Goal: Task Accomplishment & Management: Manage account settings

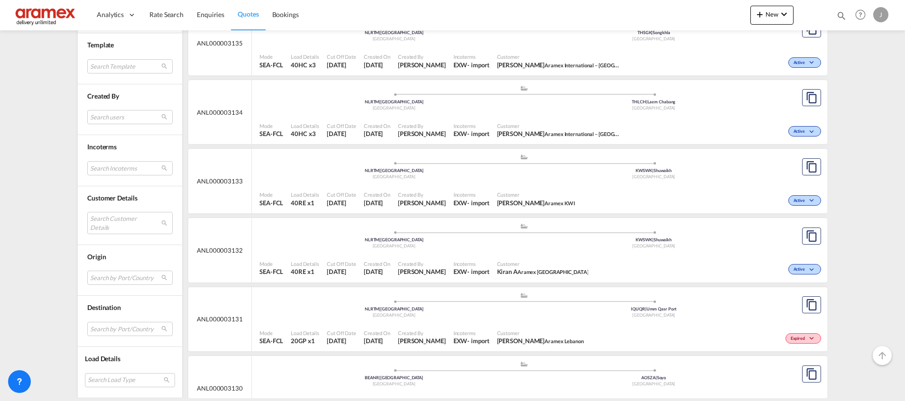
scroll to position [1636, 0]
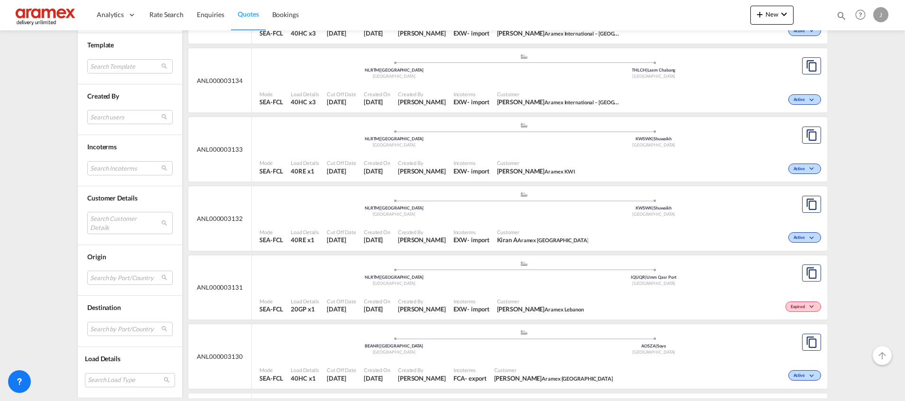
click at [662, 92] on div "Active" at bounding box center [723, 99] width 199 height 24
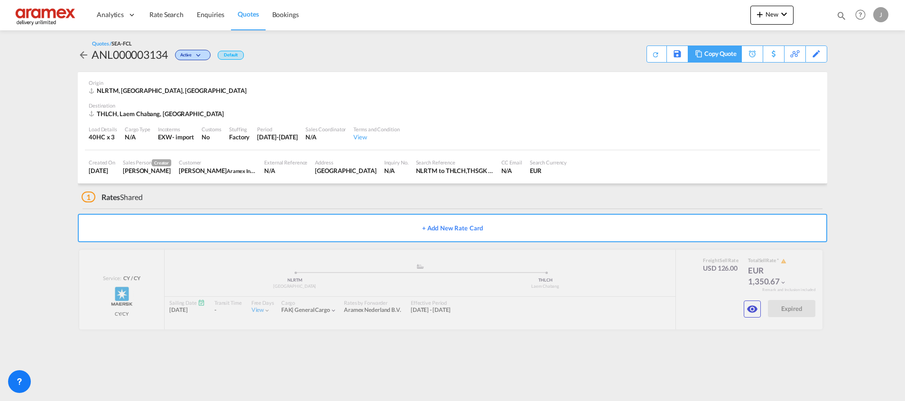
click at [729, 54] on div "Copy Quote" at bounding box center [720, 54] width 32 height 16
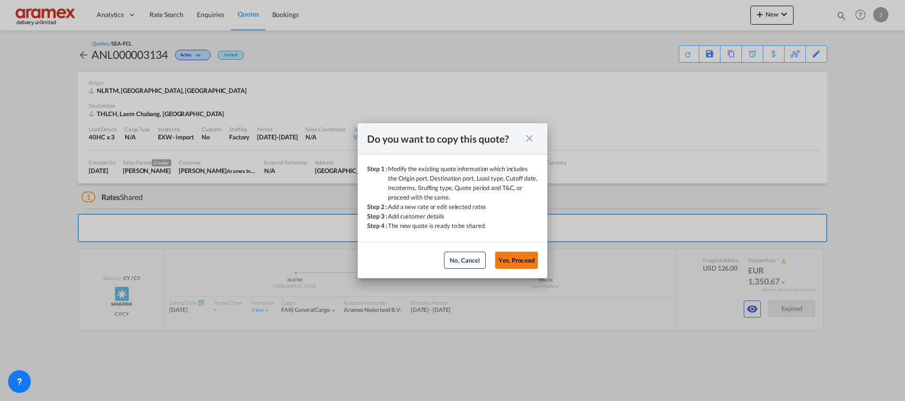
click at [521, 255] on button "Yes, Proceed" at bounding box center [516, 260] width 43 height 17
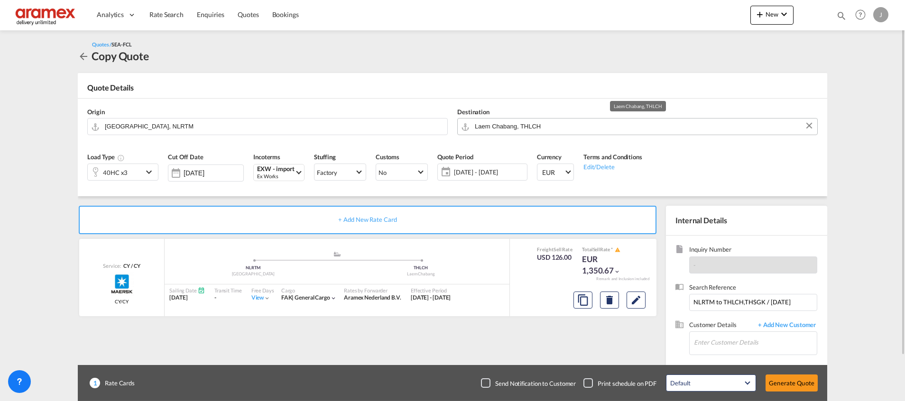
click at [481, 125] on input "Laem Chabang, THLCH" at bounding box center [644, 126] width 338 height 17
click at [482, 126] on input "Laem Chabang, THLCH" at bounding box center [644, 126] width 338 height 17
click at [636, 301] on md-icon "Edit" at bounding box center [635, 299] width 11 height 11
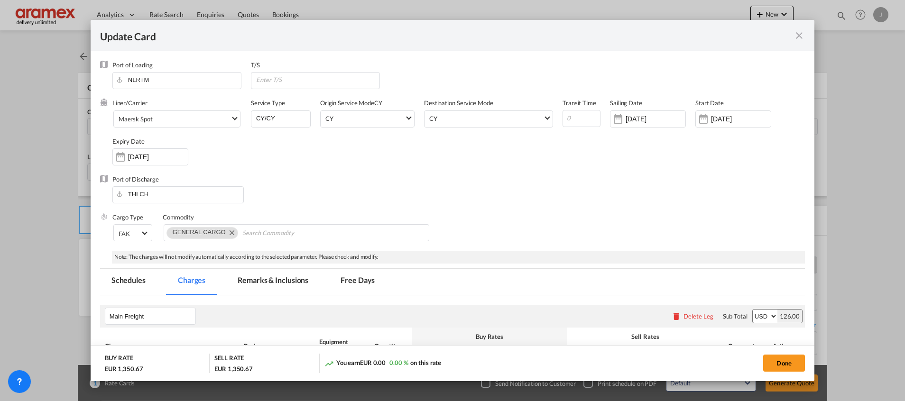
scroll to position [285, 0]
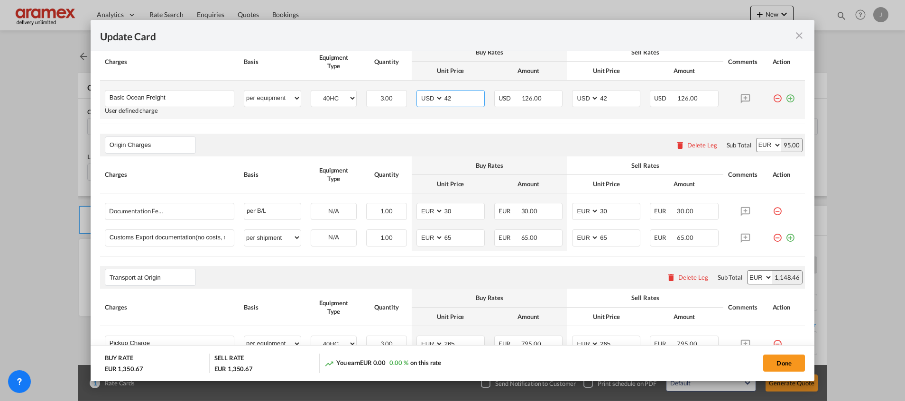
click at [446, 97] on input "42" at bounding box center [463, 98] width 41 height 14
paste input "34"
type input "34"
click at [606, 98] on input "42" at bounding box center [619, 98] width 41 height 14
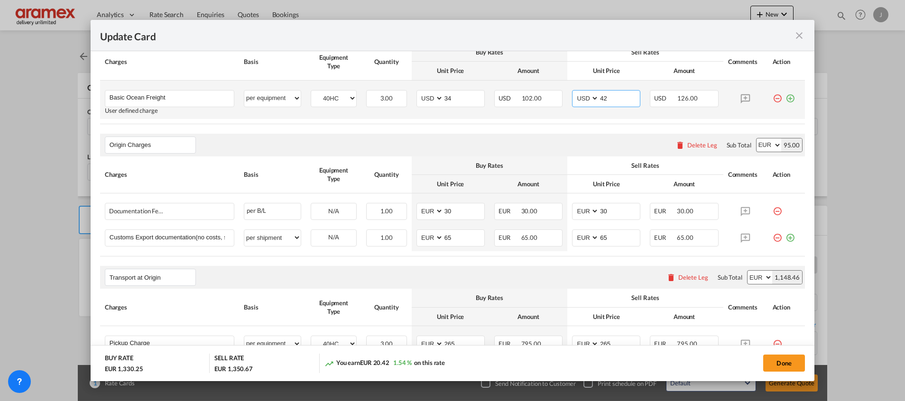
click at [606, 98] on input "42" at bounding box center [619, 98] width 41 height 14
paste input "34"
type input "34"
click at [489, 139] on div "Origin Charges Please enter leg name Leg Name Already Exists Delete Leg Sub Tot…" at bounding box center [452, 145] width 705 height 23
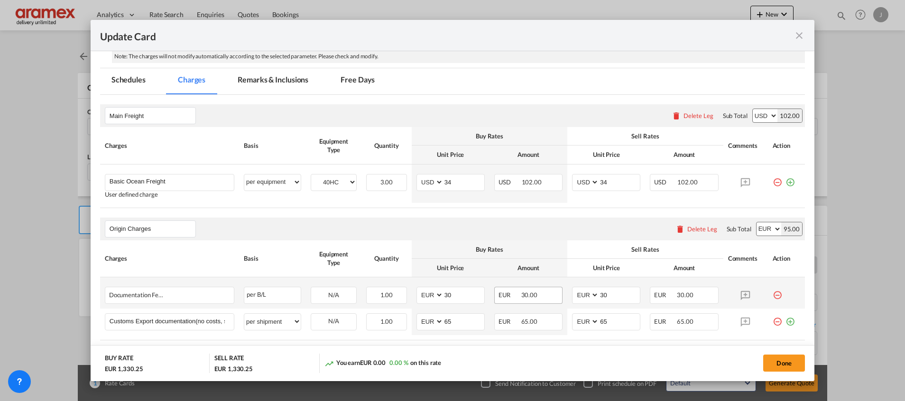
scroll to position [0, 0]
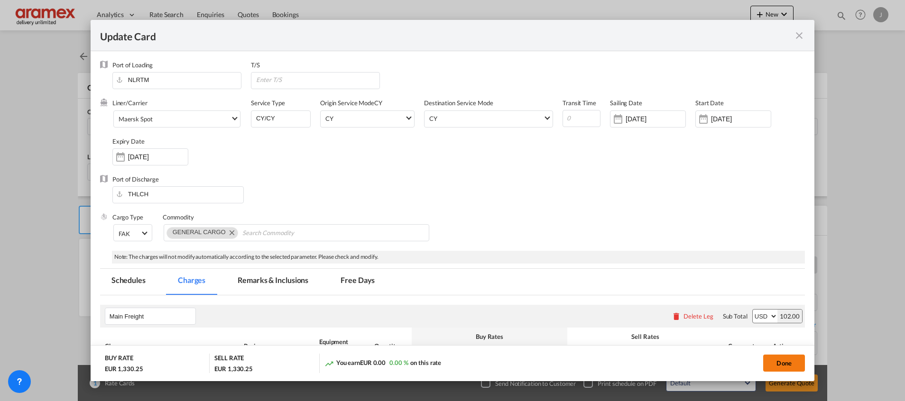
click at [777, 360] on button "Done" at bounding box center [784, 363] width 42 height 17
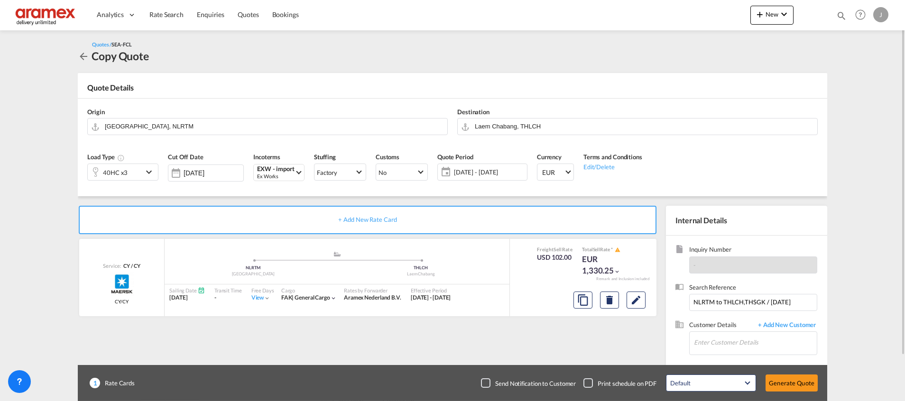
click at [143, 172] on div "40HC x3" at bounding box center [115, 172] width 55 height 16
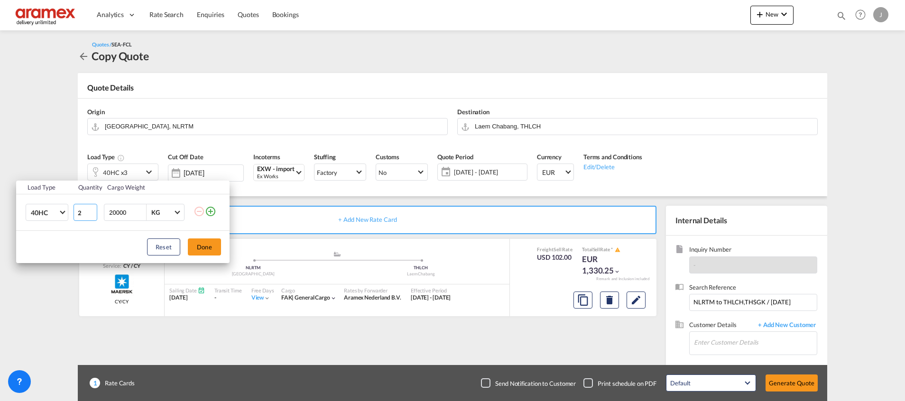
click at [92, 216] on input "2" at bounding box center [85, 212] width 24 height 17
click at [92, 216] on input "1" at bounding box center [85, 212] width 24 height 17
click at [92, 216] on input "0" at bounding box center [85, 212] width 24 height 17
click at [92, 209] on input "0" at bounding box center [85, 212] width 24 height 17
type input "1"
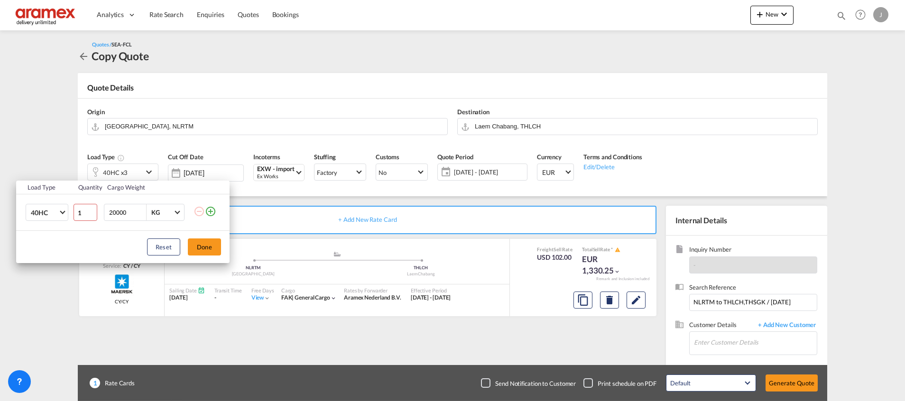
click at [92, 210] on input "1" at bounding box center [85, 212] width 24 height 17
click at [201, 246] on button "Done" at bounding box center [204, 247] width 33 height 17
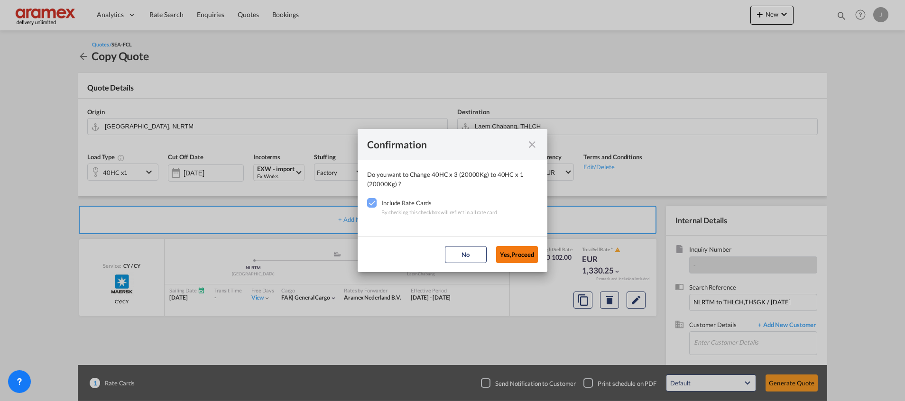
click at [511, 254] on button "Yes,Proceed" at bounding box center [517, 254] width 42 height 17
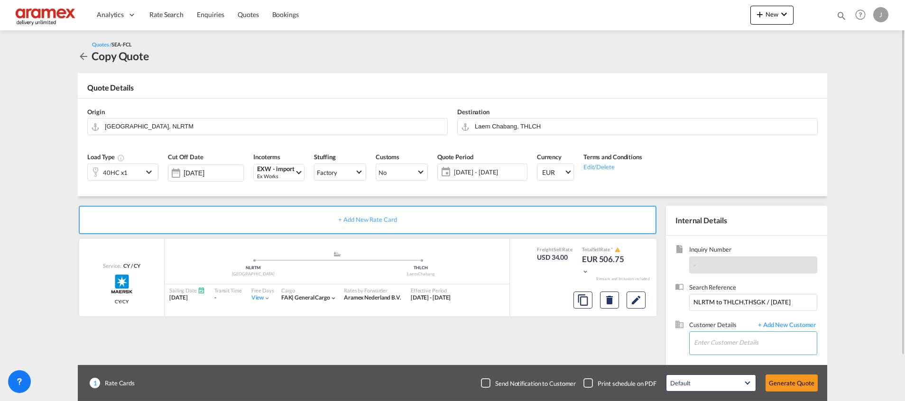
click at [719, 346] on input "Enter Customer Details" at bounding box center [755, 342] width 123 height 21
click at [727, 317] on div "[PERSON_NAME] [PERSON_NAME][EMAIL_ADDRESS][DOMAIN_NAME] | Aramex International …" at bounding box center [754, 319] width 123 height 26
type input "Aramex International – [GEOGRAPHIC_DATA], [GEOGRAPHIC_DATA], [PERSON_NAME], [EM…"
click at [780, 379] on button "Generate Quote" at bounding box center [791, 383] width 52 height 17
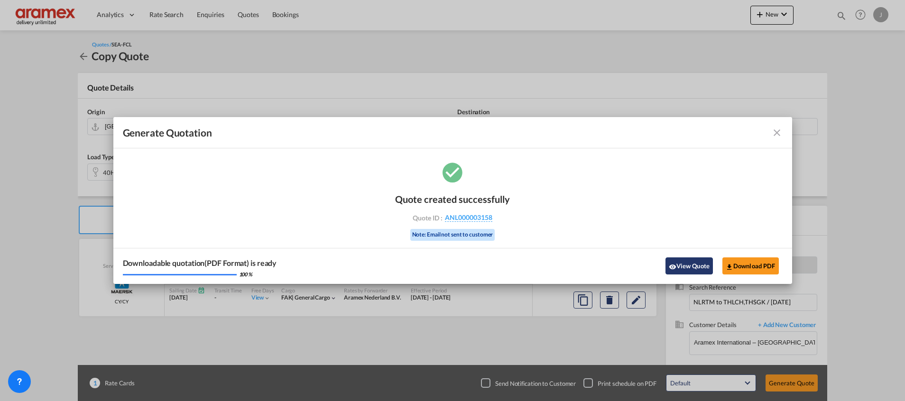
click at [684, 260] on button "View Quote" at bounding box center [688, 265] width 47 height 17
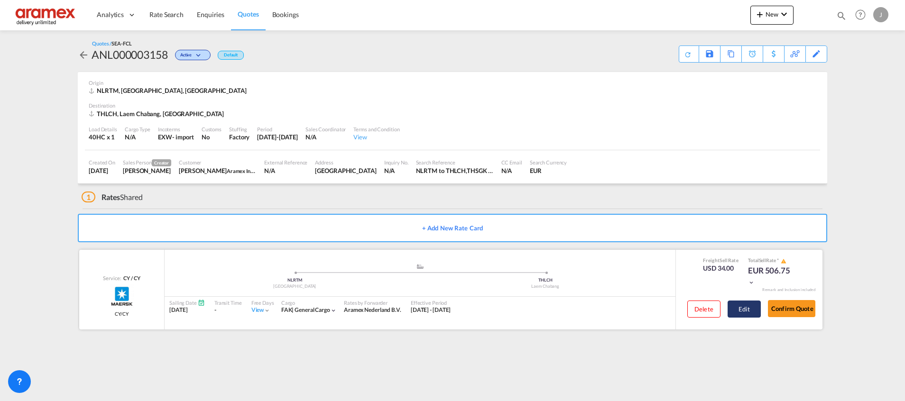
click at [746, 309] on button "Edit" at bounding box center [743, 309] width 33 height 17
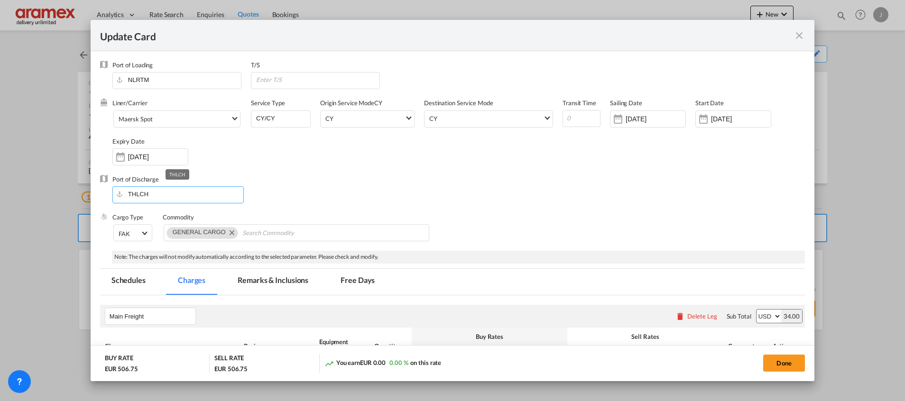
click at [180, 194] on input "THLCH" at bounding box center [180, 194] width 126 height 14
paste input "Songkhla"
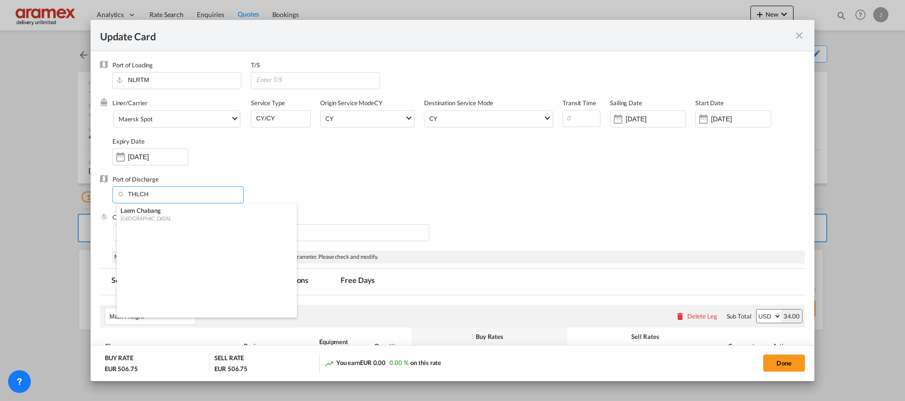
click at [189, 213] on div "Laem Chabang" at bounding box center [203, 210] width 167 height 9
type input "Laem Chabang, THLCH"
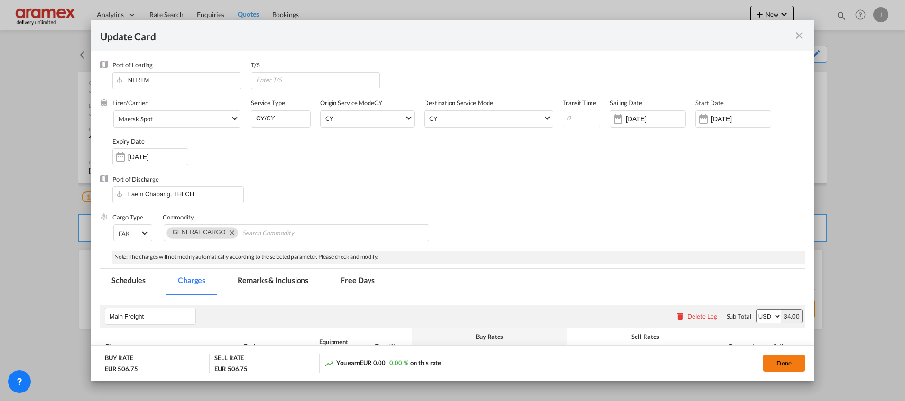
click at [776, 358] on button "Done" at bounding box center [784, 363] width 42 height 17
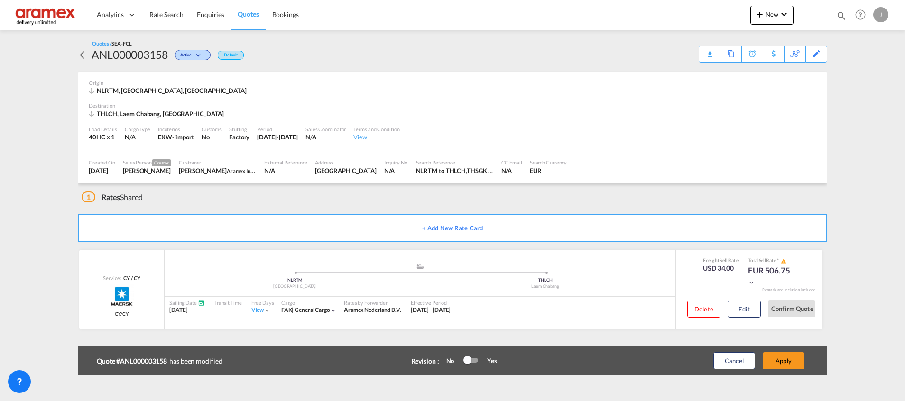
click at [776, 358] on button "Apply" at bounding box center [783, 360] width 42 height 17
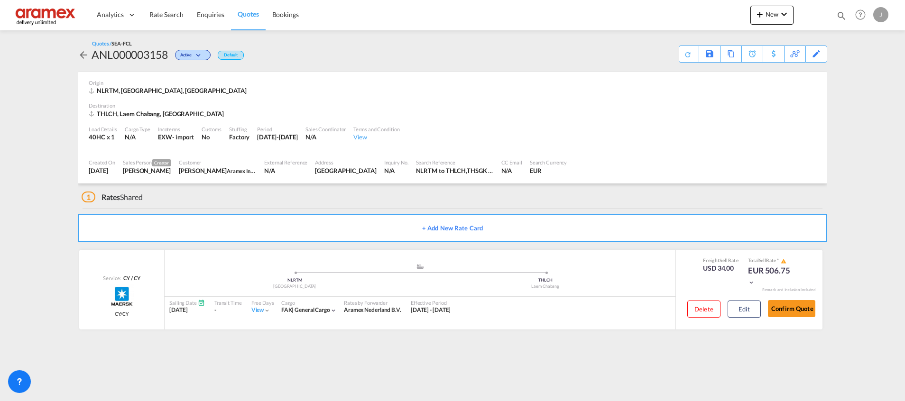
click at [110, 113] on div "THLCH, Laem Chabang, [GEOGRAPHIC_DATA]" at bounding box center [158, 114] width 138 height 9
copy div "THLCH"
click at [664, 57] on div "Download Quote" at bounding box center [669, 53] width 48 height 15
click at [706, 51] on div "Copy Quote" at bounding box center [720, 54] width 32 height 16
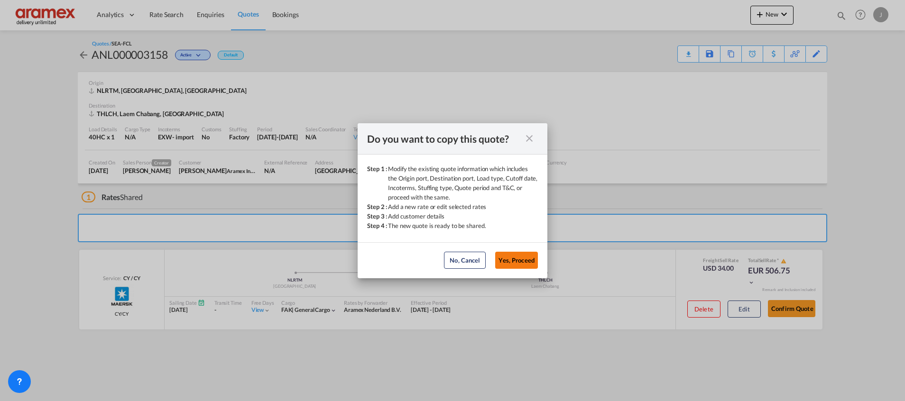
click at [519, 256] on button "Yes, Proceed" at bounding box center [516, 260] width 43 height 17
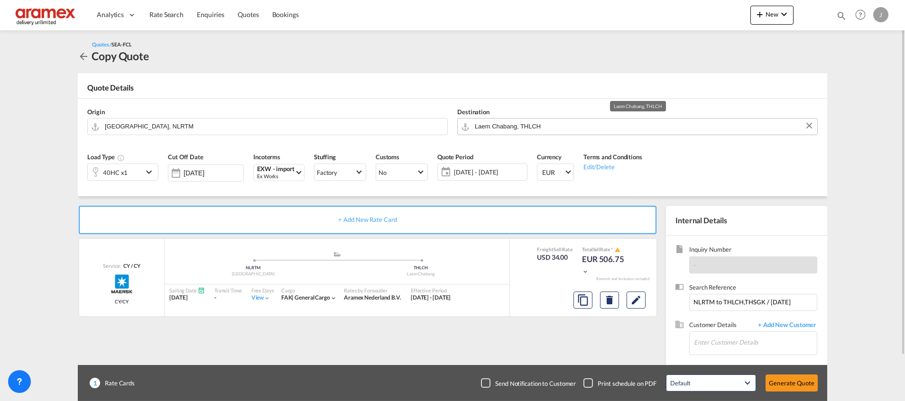
drag, startPoint x: 550, startPoint y: 130, endPoint x: 484, endPoint y: 130, distance: 65.9
click at [484, 130] on input "Laem Chabang, THLCH" at bounding box center [644, 126] width 338 height 17
click at [484, 128] on input "Laem Chabang, THLCH" at bounding box center [644, 126] width 338 height 17
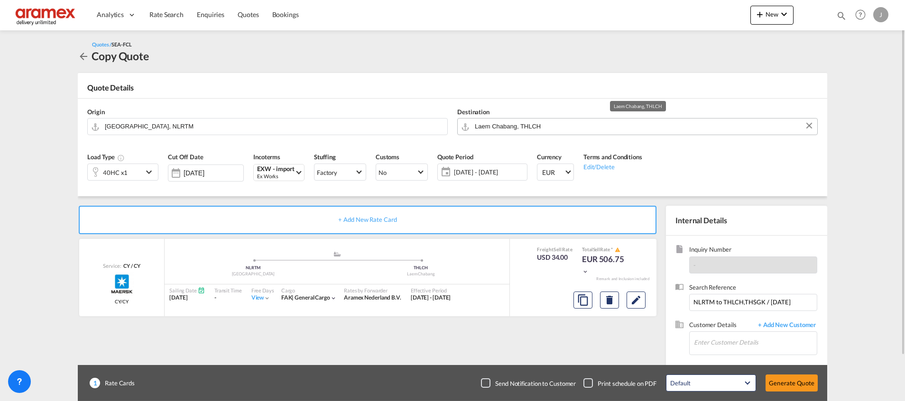
paste input "Songkhla"
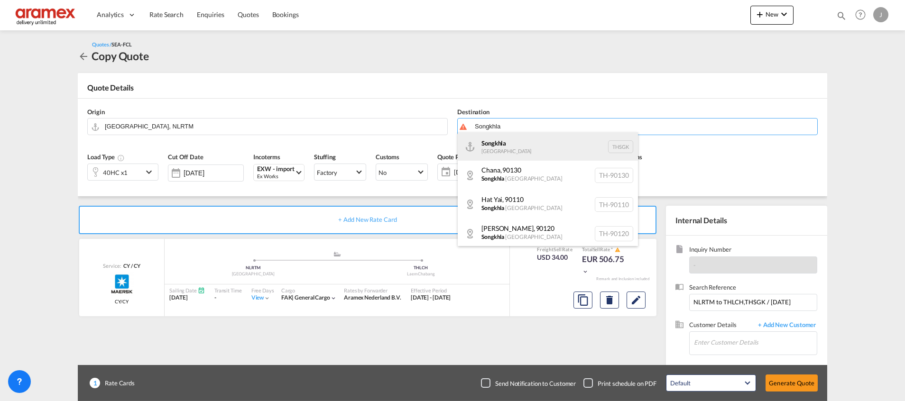
click at [485, 139] on div "[GEOGRAPHIC_DATA] [GEOGRAPHIC_DATA] THSGK" at bounding box center [548, 146] width 180 height 28
type input "[PERSON_NAME], THSGK"
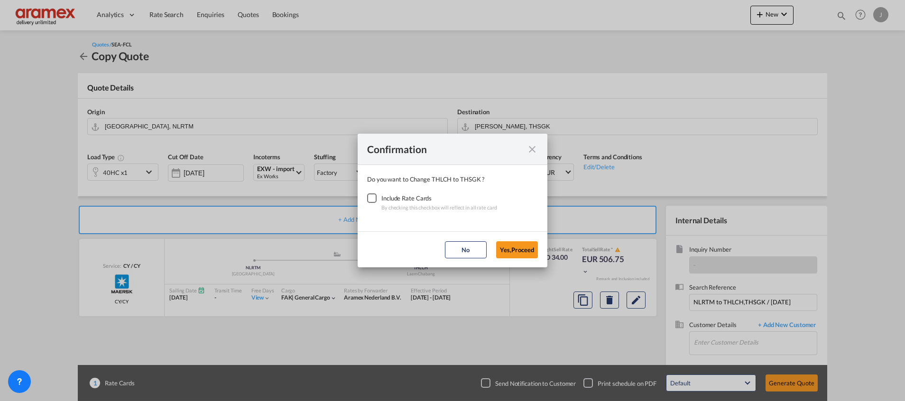
click at [371, 198] on div "Checkbox No Ink" at bounding box center [371, 197] width 9 height 9
click at [510, 250] on button "Yes,Proceed" at bounding box center [517, 249] width 42 height 17
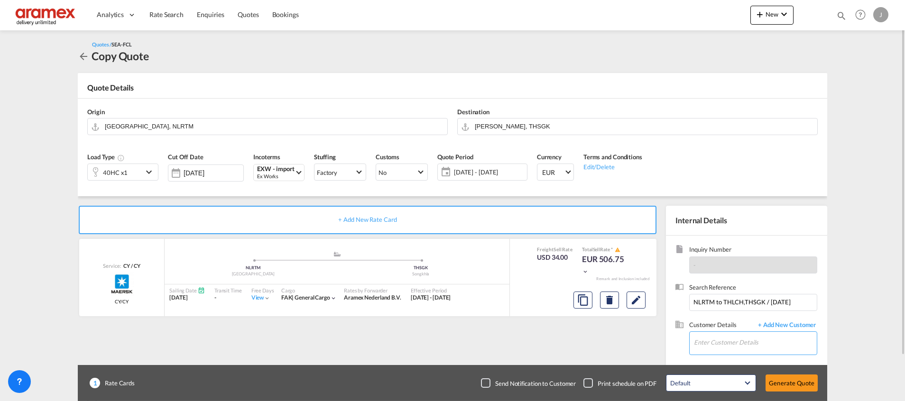
click at [716, 344] on input "Enter Customer Details" at bounding box center [755, 342] width 123 height 21
click at [732, 315] on div "[PERSON_NAME] [PERSON_NAME][EMAIL_ADDRESS][DOMAIN_NAME] | Aramex International …" at bounding box center [783, 319] width 180 height 26
type input "Aramex International – [GEOGRAPHIC_DATA], [GEOGRAPHIC_DATA], [PERSON_NAME], [EM…"
click at [781, 384] on button "Generate Quote" at bounding box center [791, 383] width 52 height 17
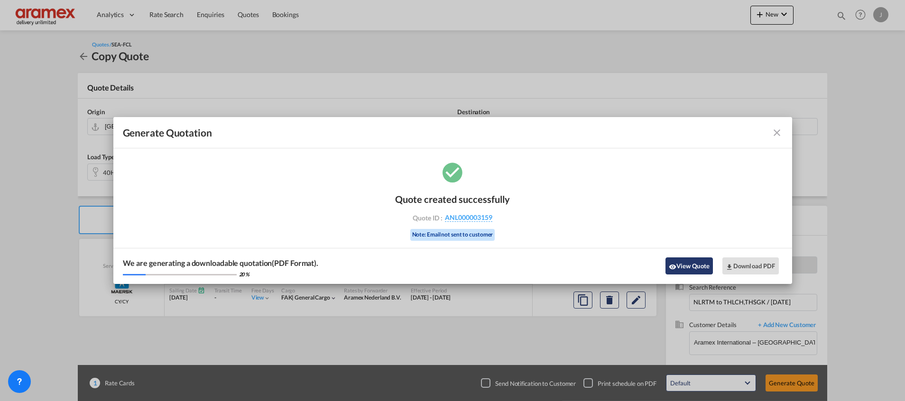
click at [697, 266] on button "View Quote" at bounding box center [688, 265] width 47 height 17
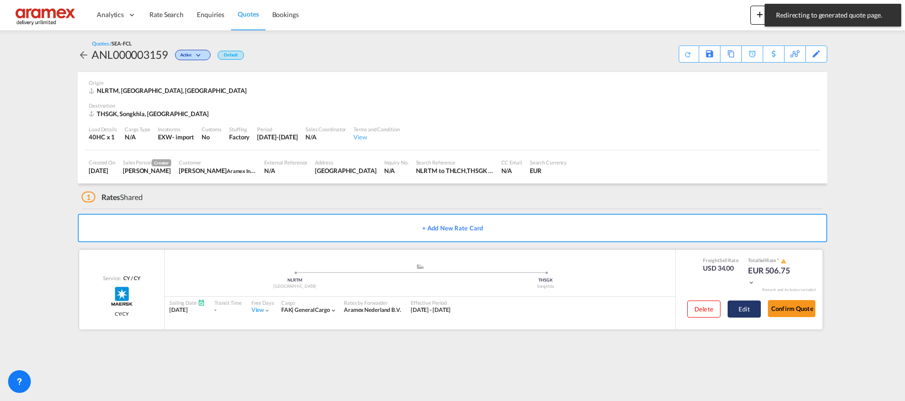
click at [747, 311] on button "Edit" at bounding box center [743, 309] width 33 height 17
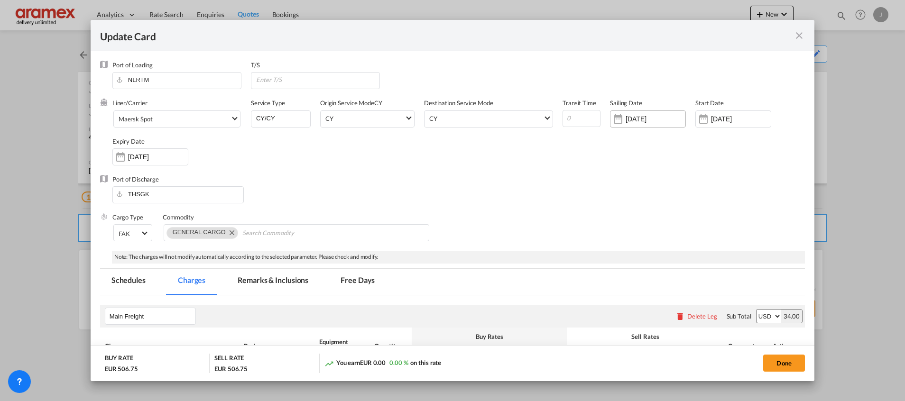
click at [628, 124] on div "[DATE]" at bounding box center [648, 118] width 76 height 17
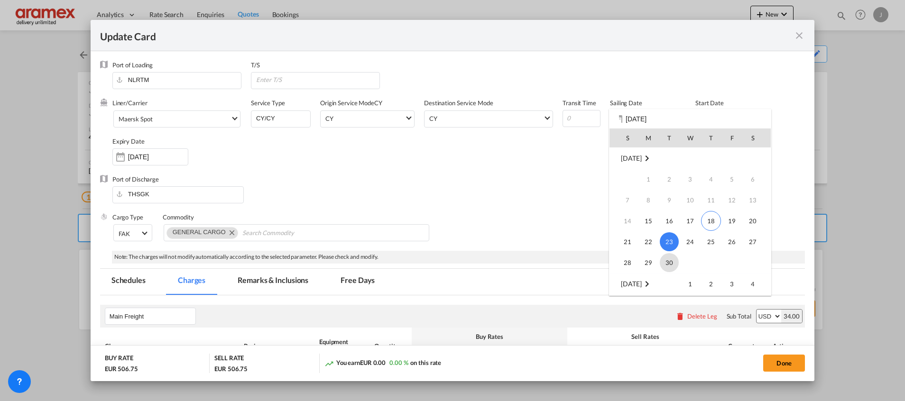
click at [666, 263] on span "30" at bounding box center [669, 262] width 19 height 19
type input "[DATE]"
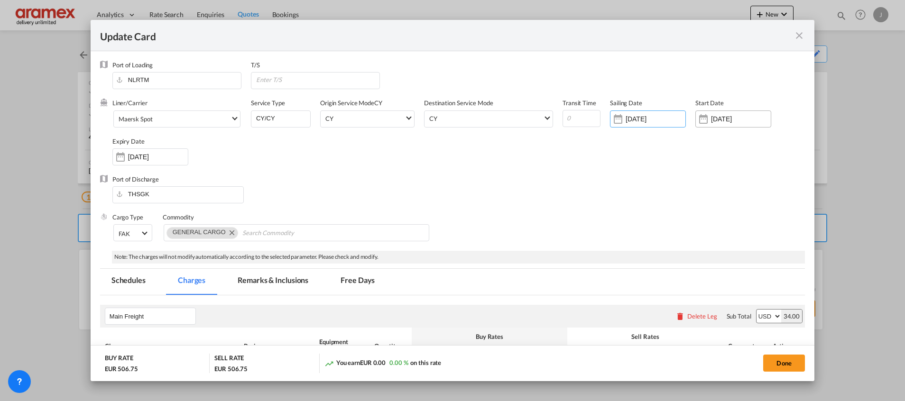
click at [722, 119] on input "[DATE]" at bounding box center [741, 119] width 60 height 8
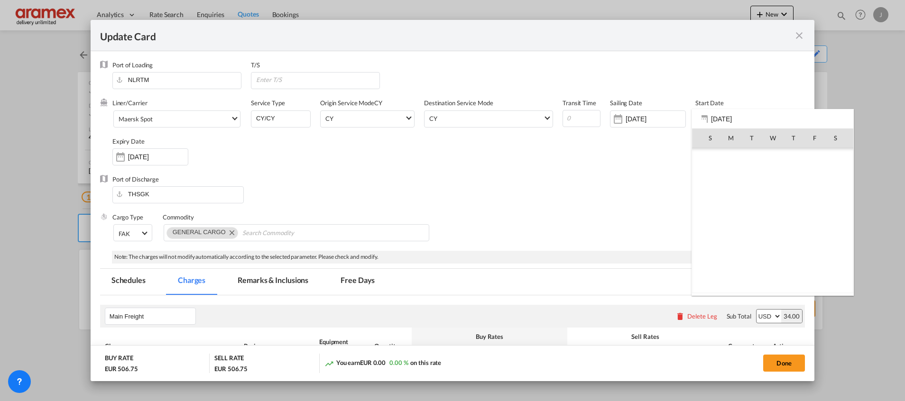
scroll to position [219645, 0]
click at [792, 222] on span "18" at bounding box center [793, 221] width 20 height 20
type input "[DATE]"
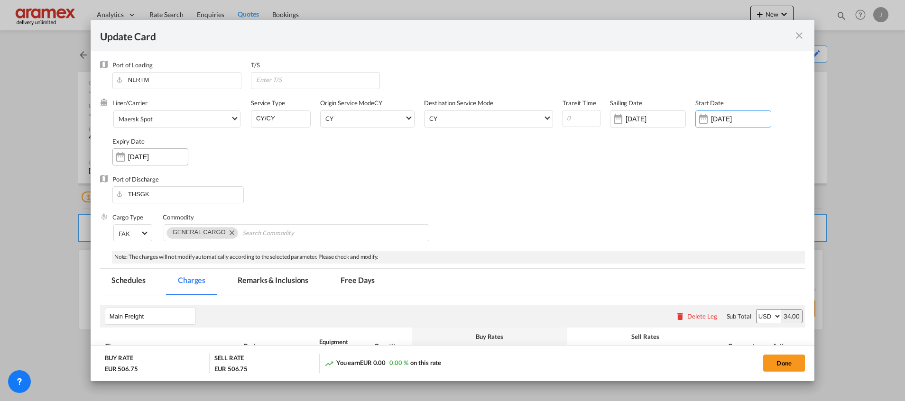
click at [137, 153] on input "[DATE]" at bounding box center [158, 157] width 60 height 8
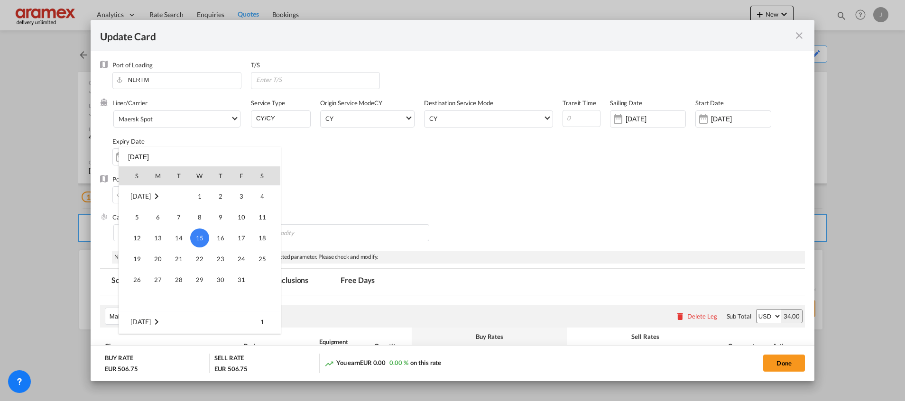
scroll to position [55, 0]
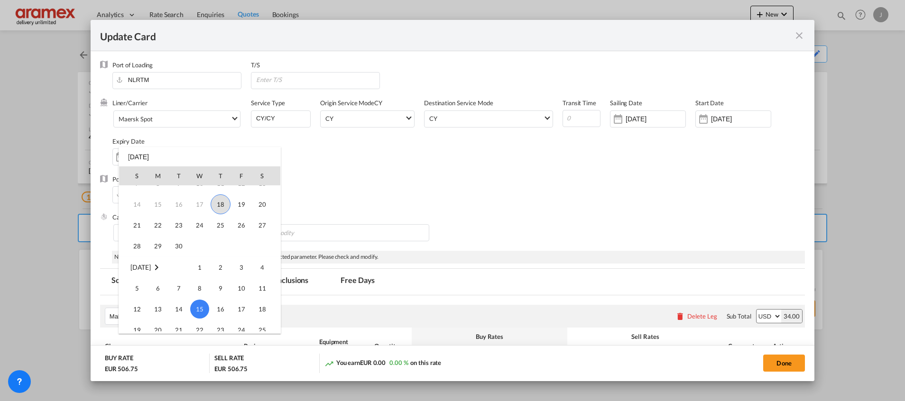
click at [221, 202] on span "18" at bounding box center [221, 204] width 20 height 20
type input "[DATE]"
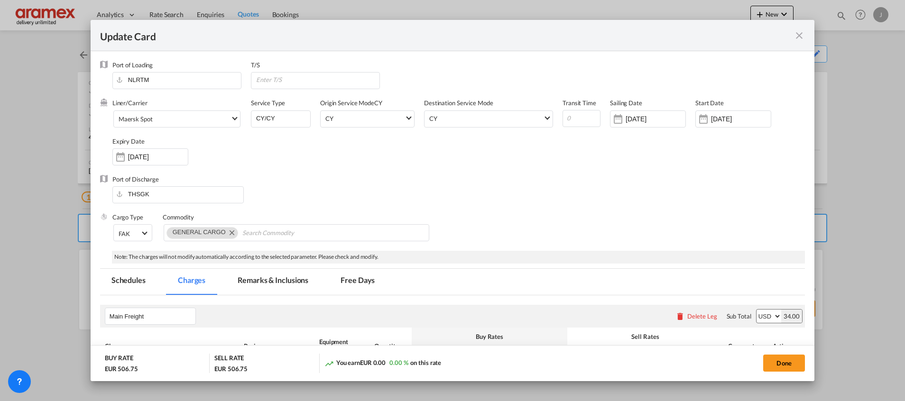
click at [554, 205] on div "Port of Discharge THSGK" at bounding box center [452, 194] width 705 height 38
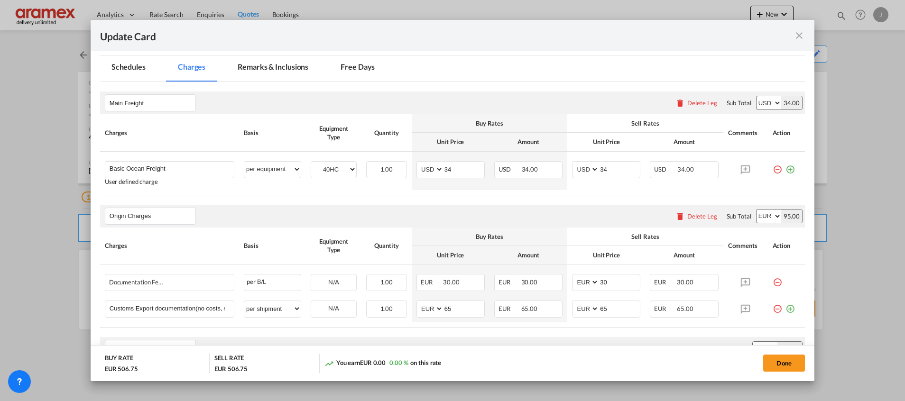
scroll to position [356, 0]
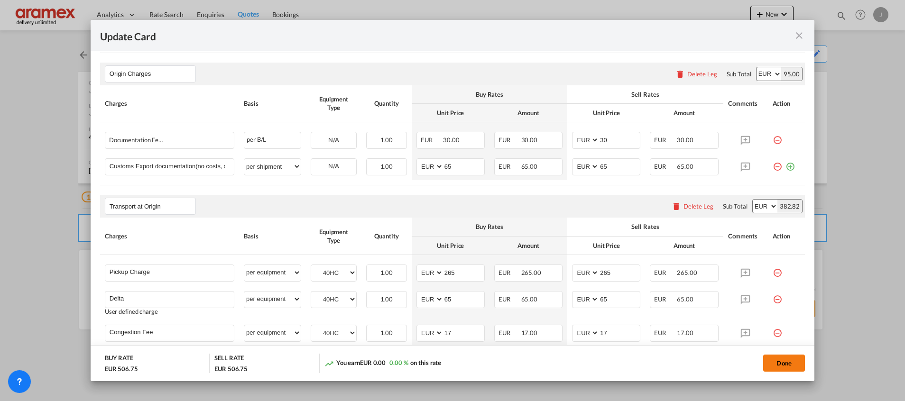
click at [778, 363] on button "Done" at bounding box center [784, 363] width 42 height 17
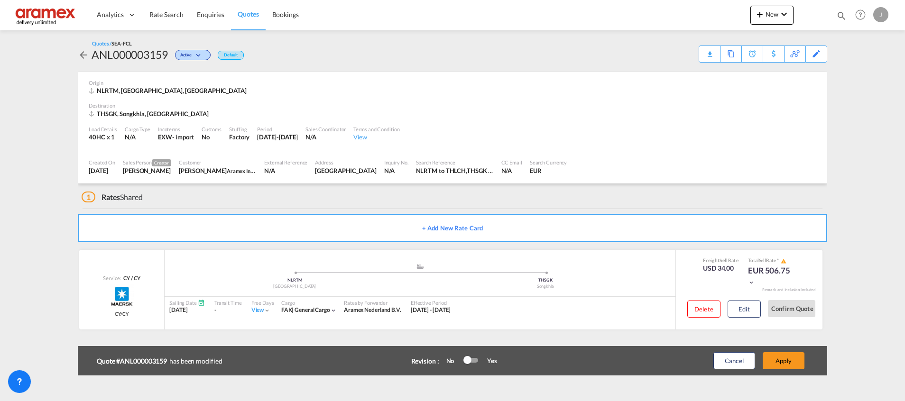
click at [778, 363] on button "Apply" at bounding box center [783, 360] width 42 height 17
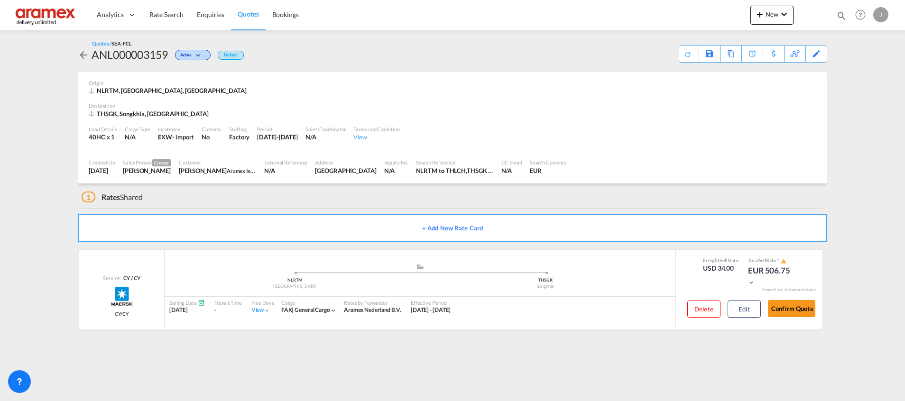
click at [106, 113] on div "THSGK, Songkhla, [GEOGRAPHIC_DATA]" at bounding box center [150, 114] width 122 height 9
copy div "THSGK"
click at [685, 59] on div "Download Quote" at bounding box center [669, 53] width 48 height 15
click at [255, 13] on span "Quotes" at bounding box center [248, 14] width 21 height 8
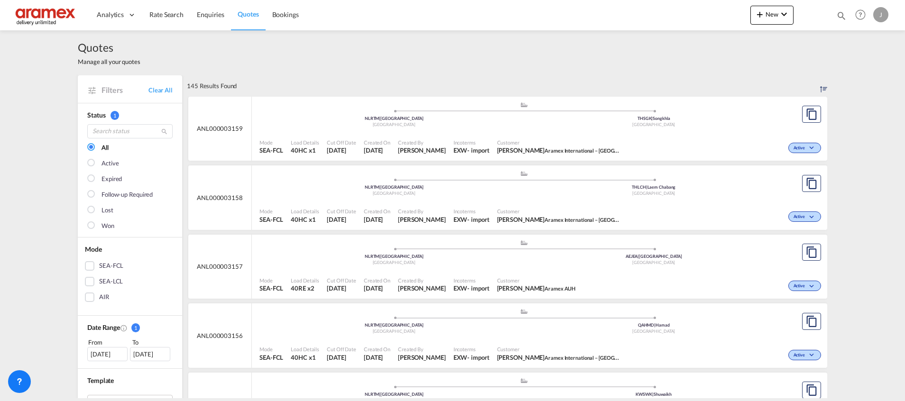
click at [593, 197] on div ".a{fill:#aaa8ad;} .a{fill:#aaa8ad;} NLRTM | [GEOGRAPHIC_DATA] [GEOGRAPHIC_DATA]…" at bounding box center [523, 184] width 529 height 28
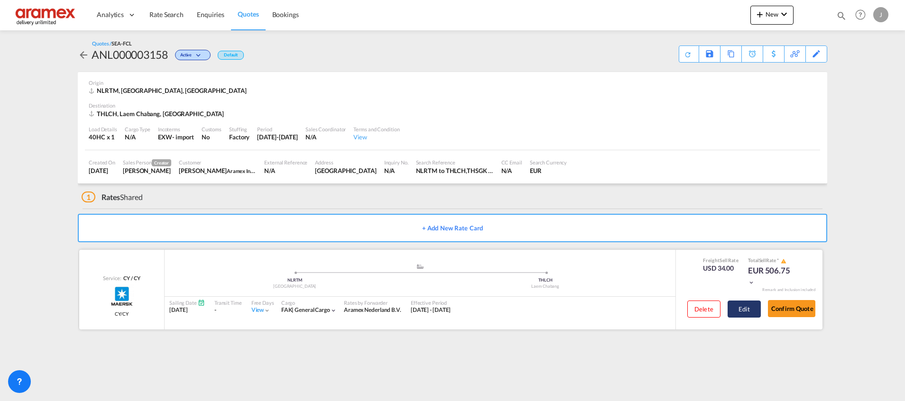
click at [742, 314] on button "Edit" at bounding box center [743, 309] width 33 height 17
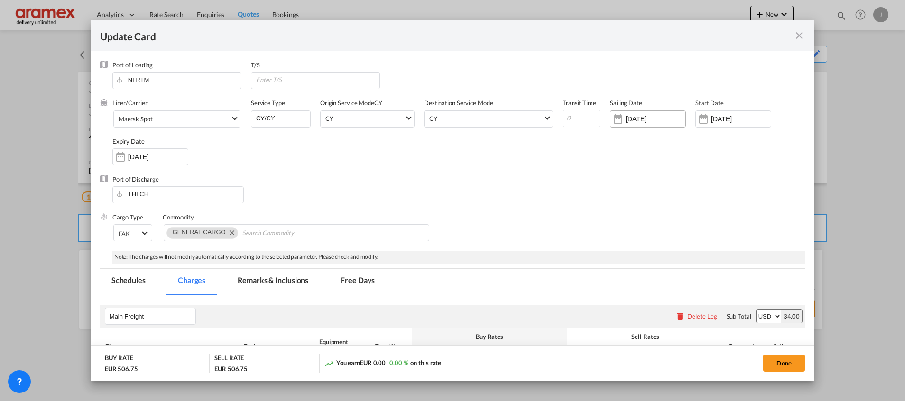
click at [629, 117] on input "[DATE]" at bounding box center [655, 119] width 60 height 8
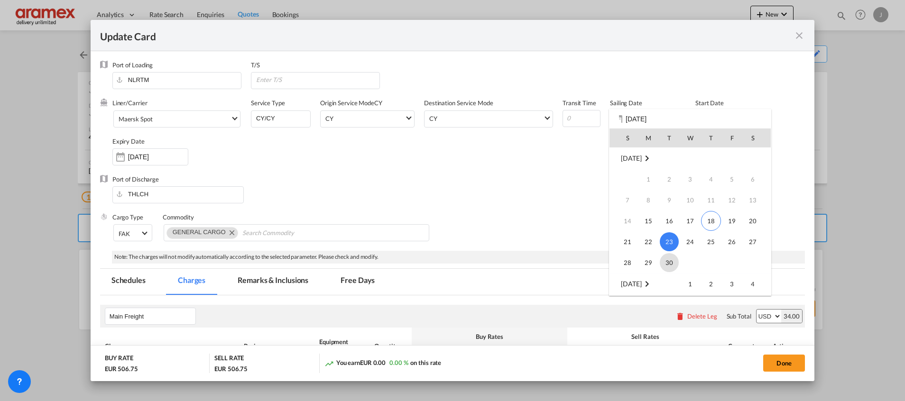
click at [673, 263] on span "30" at bounding box center [669, 262] width 19 height 19
type input "[DATE]"
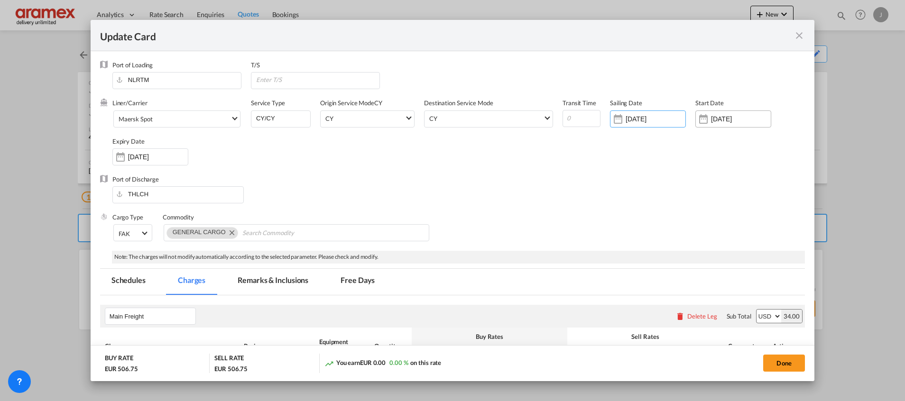
click at [726, 120] on input "[DATE]" at bounding box center [741, 119] width 60 height 8
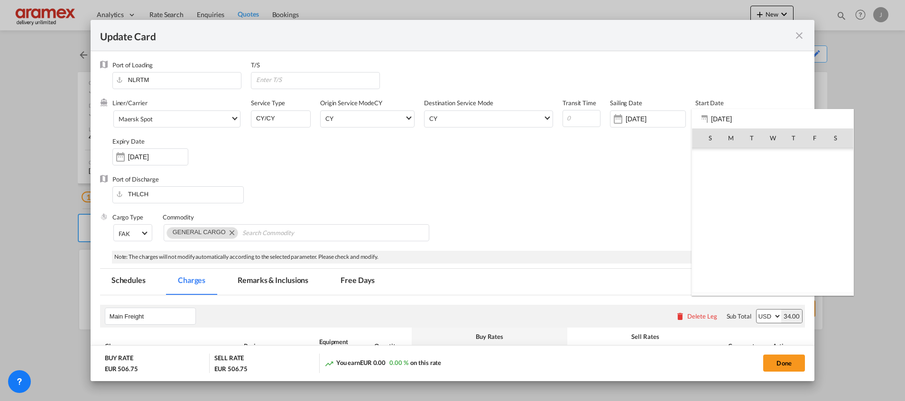
scroll to position [219645, 0]
click at [798, 219] on span "18" at bounding box center [793, 221] width 20 height 20
type input "[DATE]"
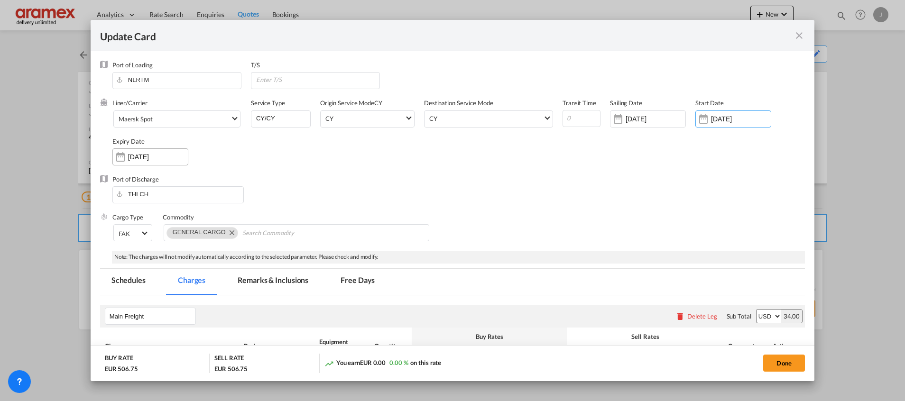
click at [137, 157] on input "[DATE]" at bounding box center [158, 157] width 60 height 8
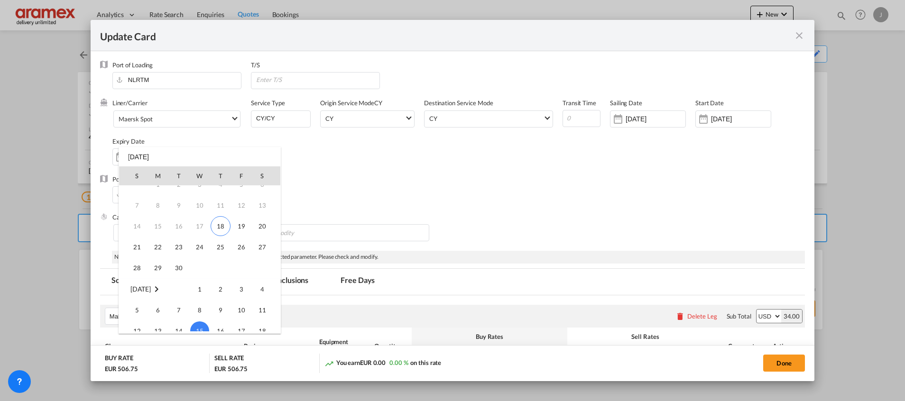
scroll to position [0, 0]
click at [223, 258] on span "18" at bounding box center [221, 259] width 20 height 20
type input "[DATE]"
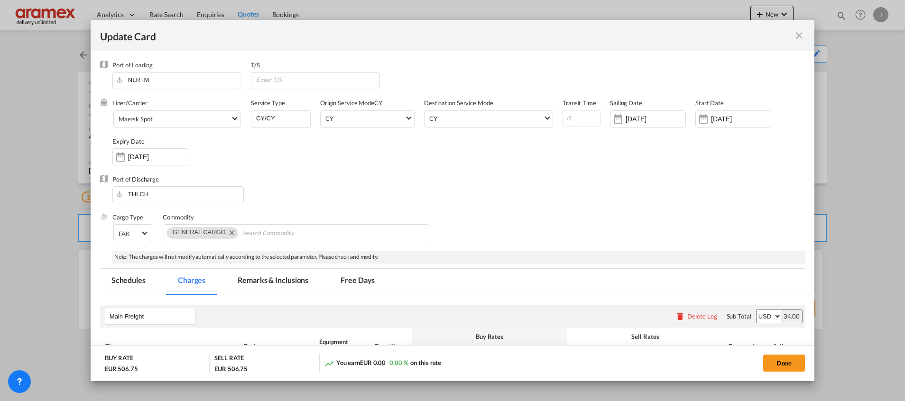
click at [562, 190] on div "Port of Discharge THLCH" at bounding box center [452, 194] width 705 height 38
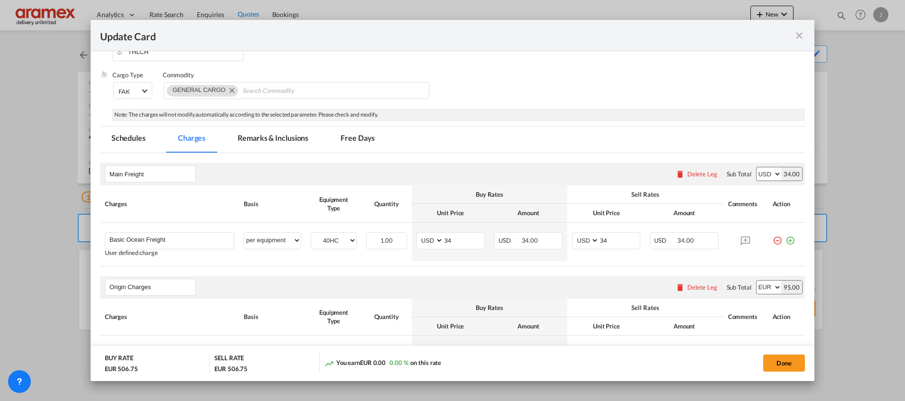
scroll to position [285, 0]
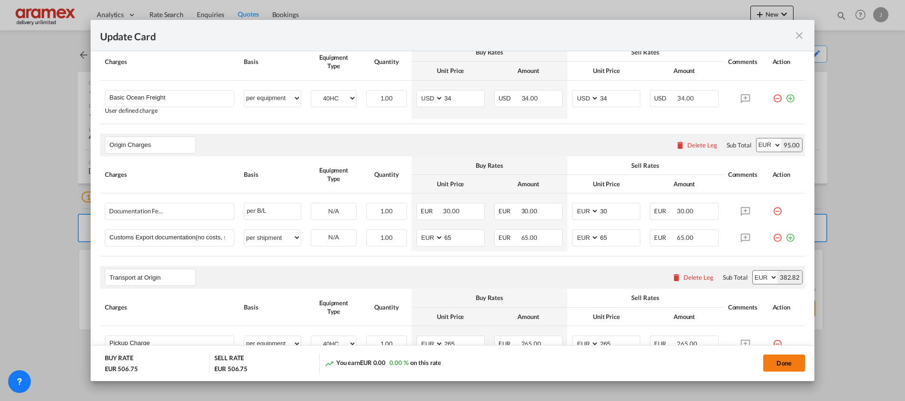
click at [786, 363] on button "Done" at bounding box center [784, 363] width 42 height 17
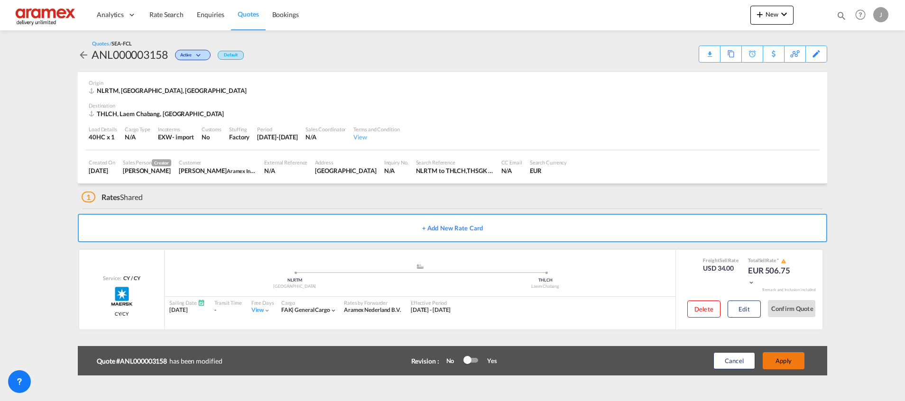
click at [782, 363] on button "Apply" at bounding box center [783, 360] width 42 height 17
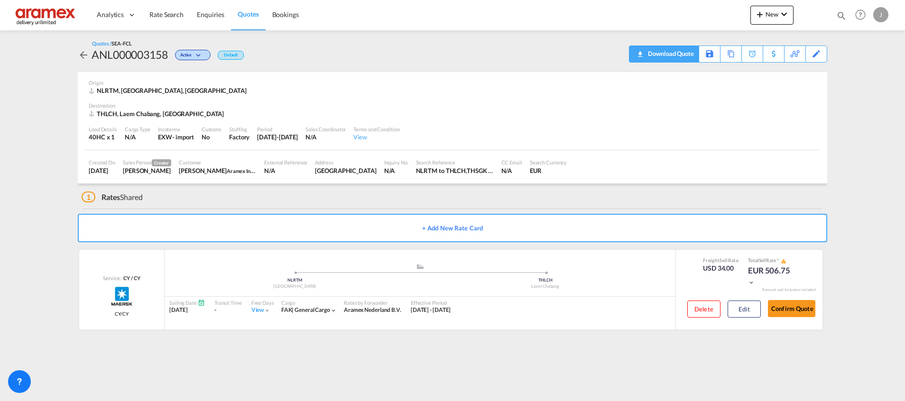
click at [673, 52] on div "Download Quote" at bounding box center [669, 53] width 48 height 15
click at [246, 9] on link "Quotes" at bounding box center [248, 15] width 34 height 31
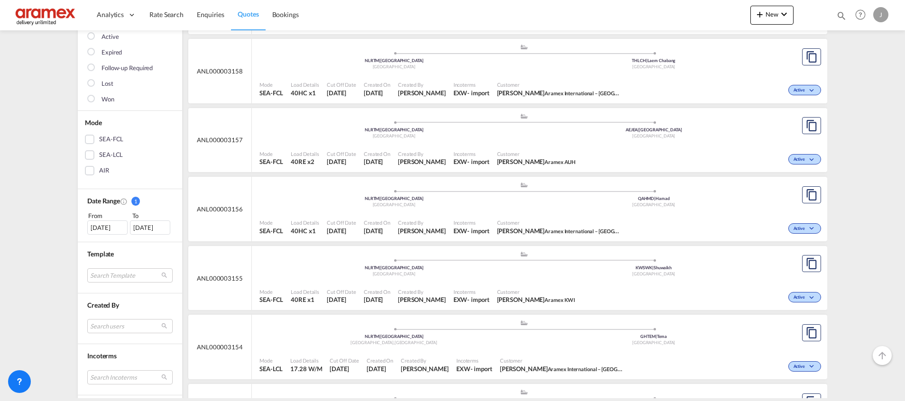
scroll to position [142, 0]
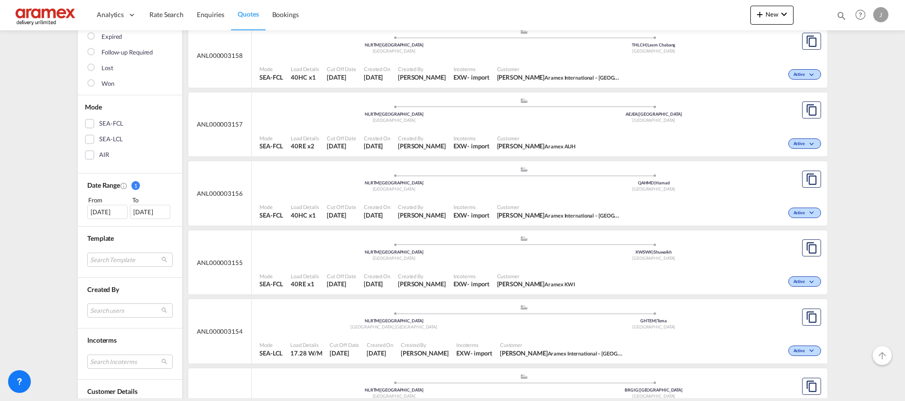
click at [611, 270] on div "Active" at bounding box center [700, 281] width 245 height 24
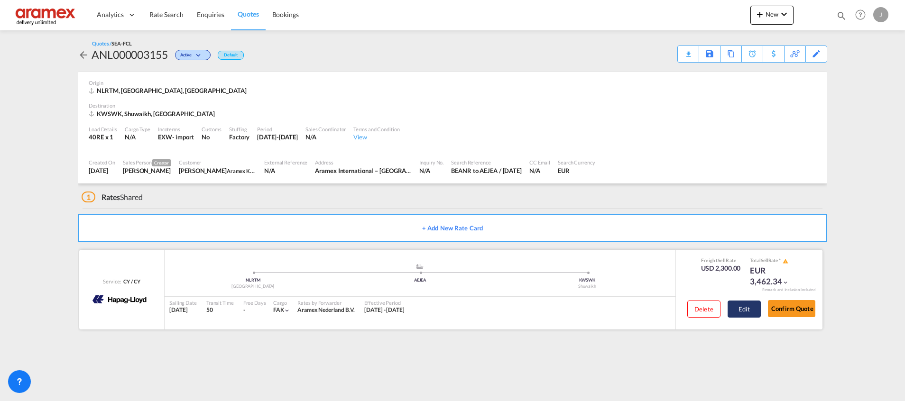
click at [753, 307] on button "Edit" at bounding box center [743, 309] width 33 height 17
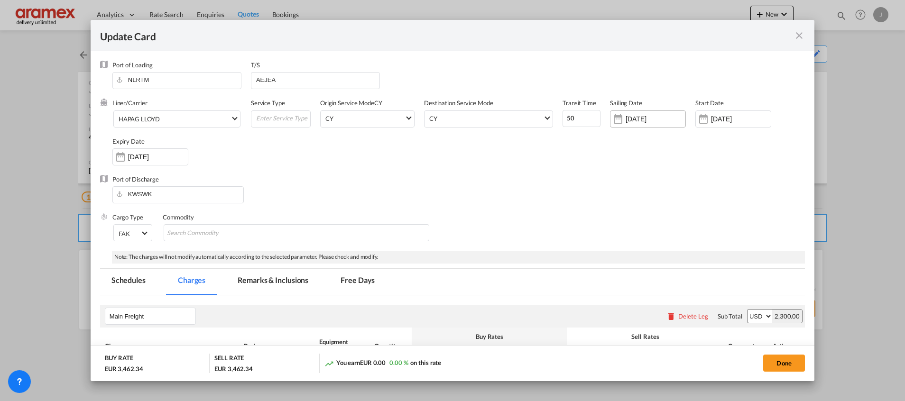
click at [624, 126] on div "[DATE]" at bounding box center [648, 118] width 76 height 17
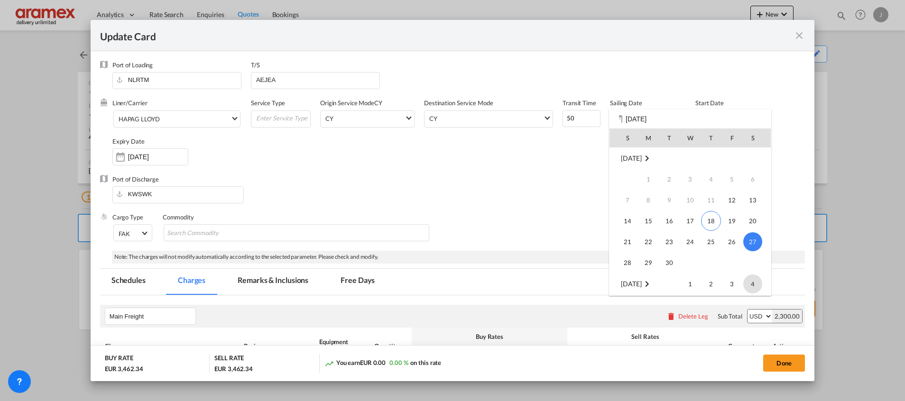
click at [754, 280] on span "4" at bounding box center [752, 284] width 19 height 19
type input "[DATE]"
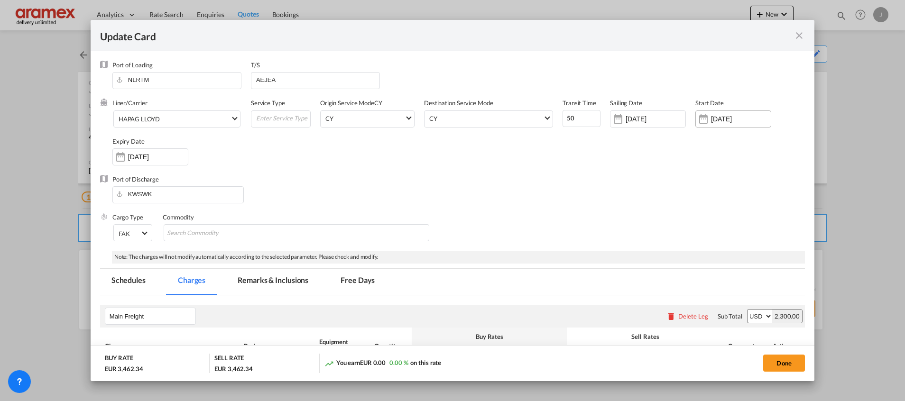
click at [713, 116] on input "[DATE]" at bounding box center [741, 119] width 60 height 8
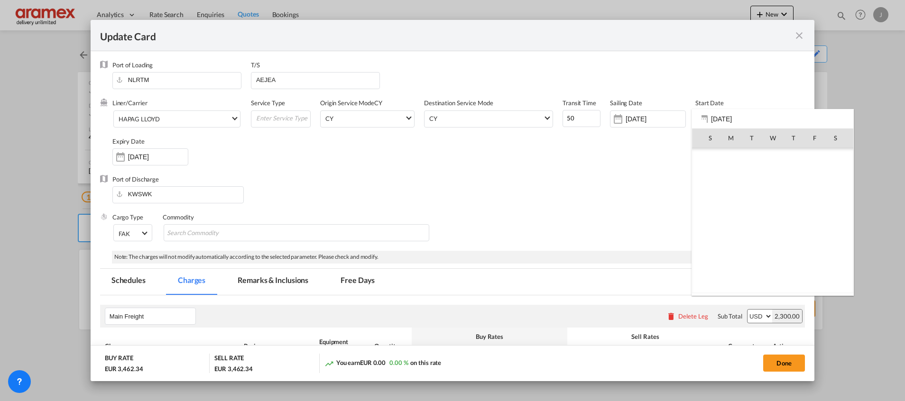
scroll to position [219645, 0]
click at [789, 223] on span "18" at bounding box center [793, 221] width 20 height 20
type input "[DATE]"
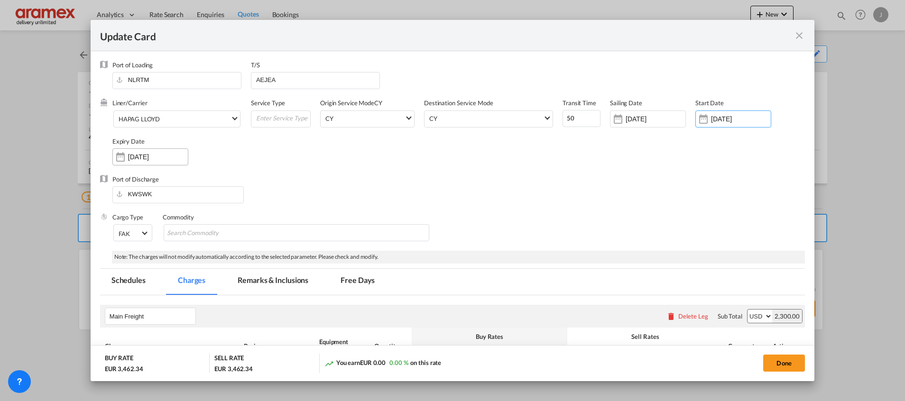
click at [141, 157] on input "[DATE]" at bounding box center [158, 157] width 60 height 8
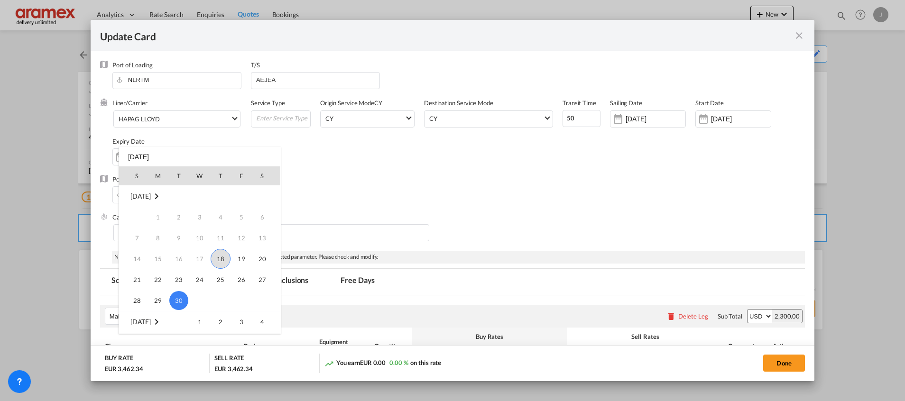
click at [220, 255] on span "18" at bounding box center [221, 259] width 20 height 20
type input "[DATE]"
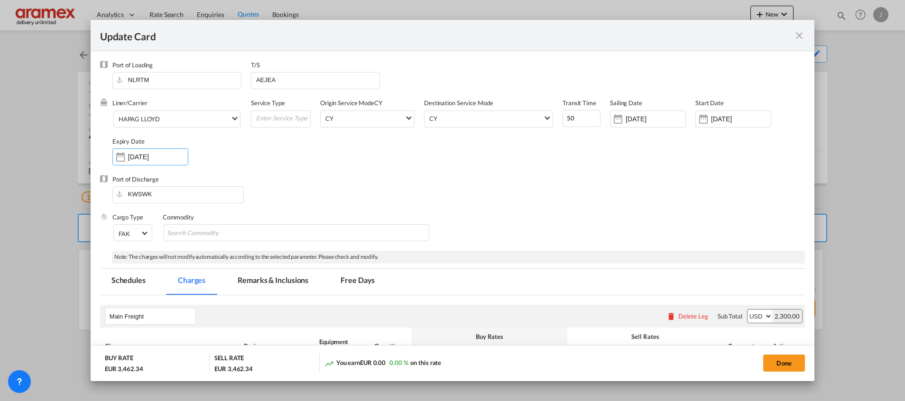
drag, startPoint x: 461, startPoint y: 238, endPoint x: 471, endPoint y: 233, distance: 11.7
click at [463, 238] on div "Cargo Type FAK FAK GCR GDSM General Cargo Hazardous Cargo Ambient Foodstuff Chi…" at bounding box center [458, 232] width 692 height 38
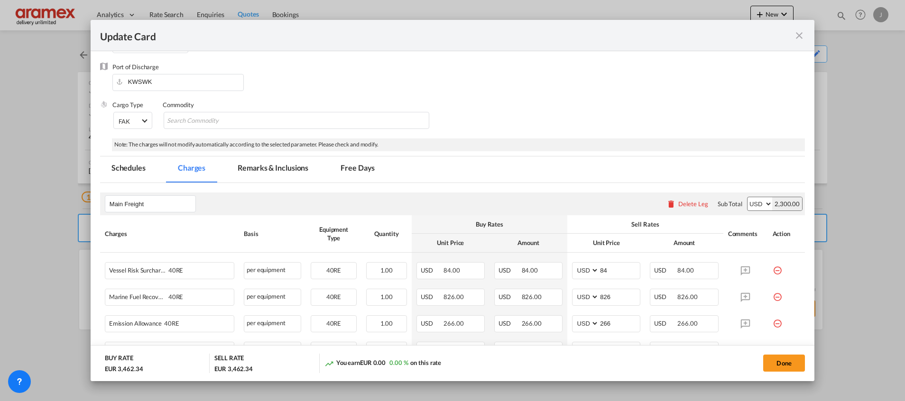
scroll to position [213, 0]
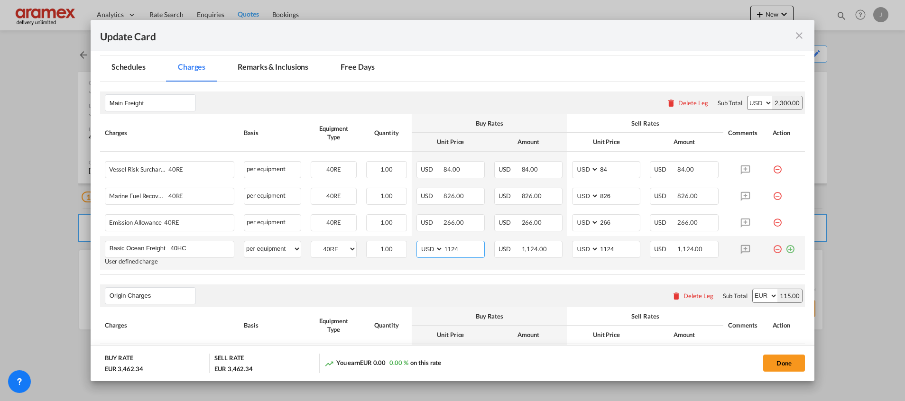
click at [457, 248] on input "1124" at bounding box center [463, 248] width 41 height 14
paste input "LCH"
click at [604, 248] on input "1124" at bounding box center [619, 248] width 41 height 14
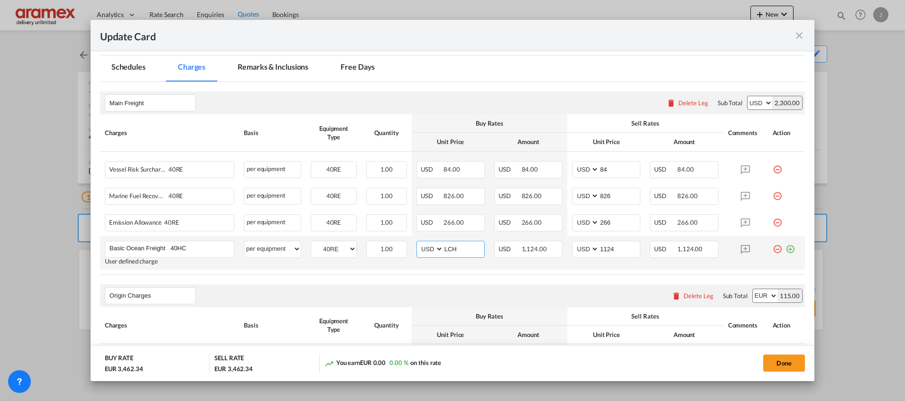
click at [451, 249] on input "LCH" at bounding box center [463, 248] width 41 height 14
paste input "1124"
type input "1124"
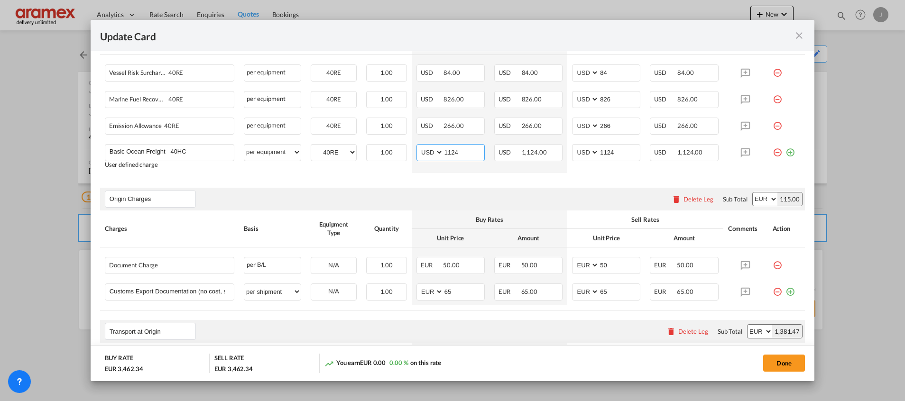
scroll to position [239, 0]
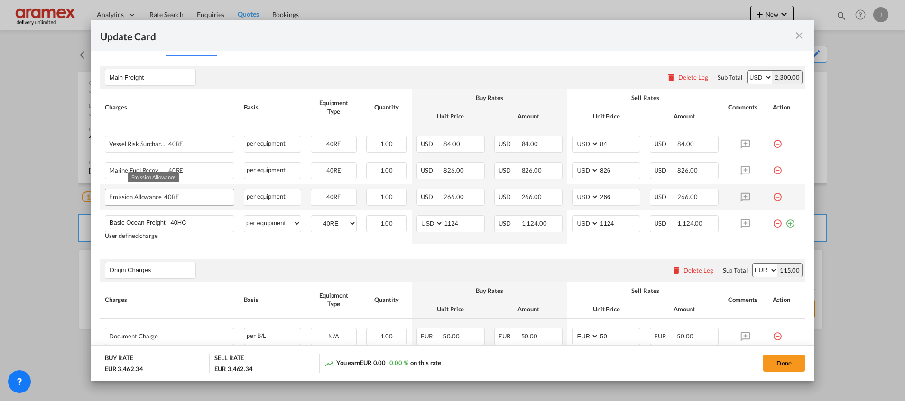
click at [131, 199] on div "Emission Allowance 40RE" at bounding box center [154, 194] width 91 height 11
copy span "Emission Allowance"
click at [772, 197] on md-icon "icon-minus-circle-outline red-400-fg" at bounding box center [776, 193] width 9 height 9
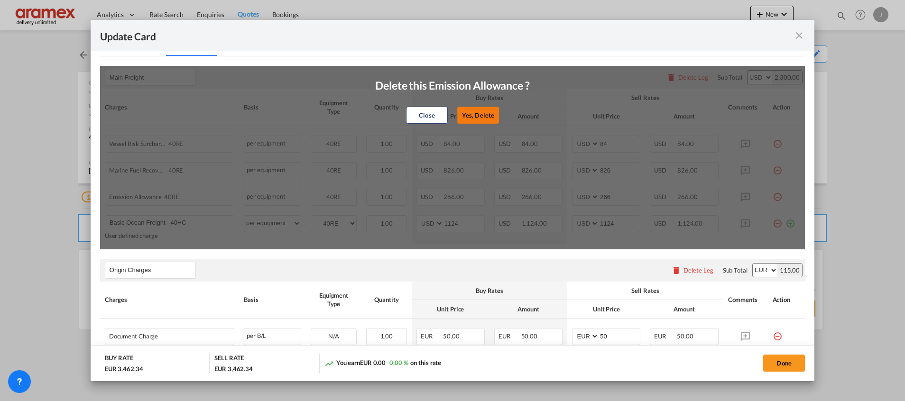
click at [471, 115] on button "Yes, Delete" at bounding box center [478, 115] width 42 height 17
type input "1124"
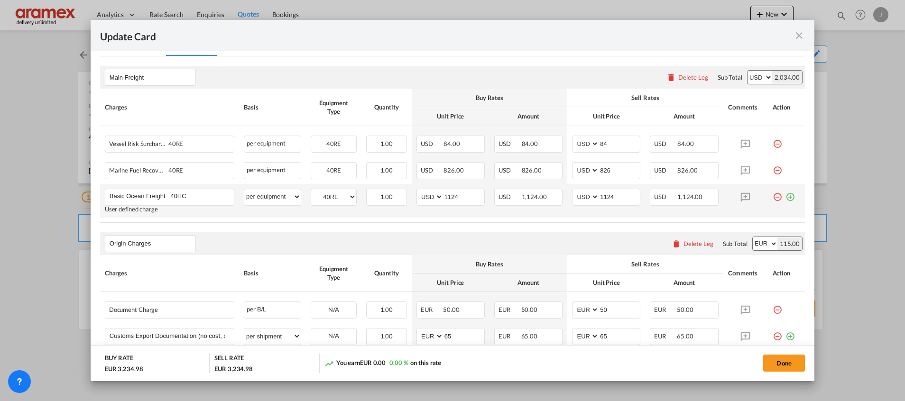
click at [785, 194] on md-icon "icon-plus-circle-outline green-400-fg" at bounding box center [789, 193] width 9 height 9
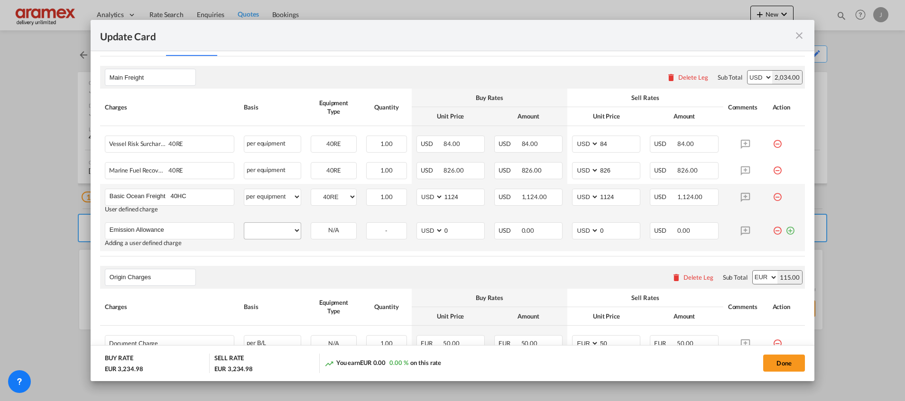
type input "Emission Allowance"
click at [279, 234] on select "per equipment per container per B/L per shipping bill per shipment % on freight…" at bounding box center [272, 230] width 56 height 15
select select "per equipment"
click at [244, 223] on select "per equipment per container per B/L per shipping bill per shipment % on freight…" at bounding box center [272, 230] width 56 height 15
click at [328, 237] on div "40RE" at bounding box center [334, 230] width 46 height 17
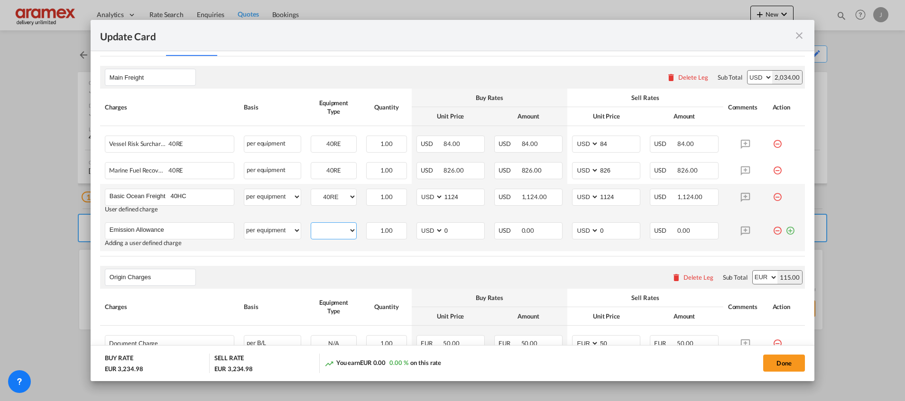
click at [330, 229] on select "40RE" at bounding box center [333, 230] width 45 height 13
select select "40RE"
click at [311, 224] on select "40RE" at bounding box center [333, 230] width 45 height 13
drag, startPoint x: 456, startPoint y: 225, endPoint x: 429, endPoint y: 227, distance: 27.1
click at [429, 227] on md-input-container "AED AFN ALL AMD ANG AOA ARS AUD AWG AZN BAM BBD BDT BGN BHD BIF BMD BND BOB BRL…" at bounding box center [450, 230] width 68 height 17
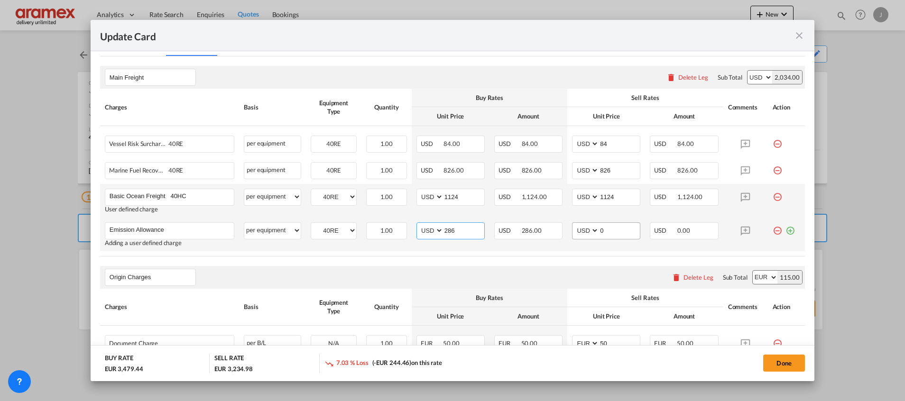
type input "286"
drag, startPoint x: 610, startPoint y: 231, endPoint x: 587, endPoint y: 230, distance: 23.2
click at [587, 230] on md-input-container "AED AFN ALL AMD ANG AOA ARS AUD AWG AZN BAM BBD BDT BGN BHD BIF BMD BND BOB BRL…" at bounding box center [606, 230] width 68 height 17
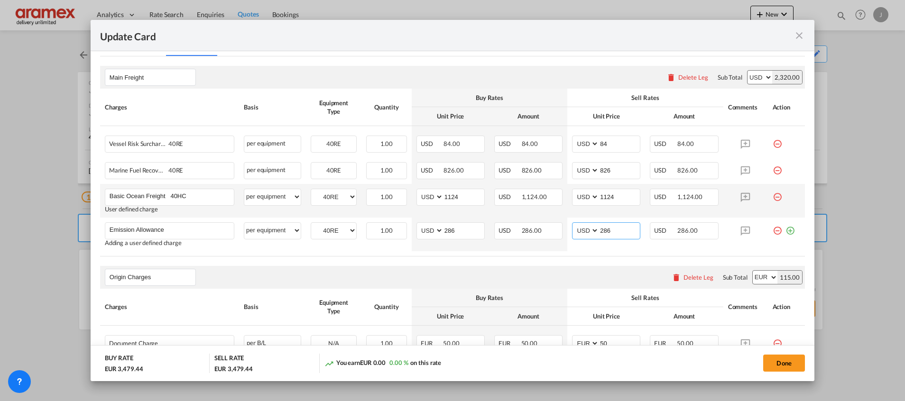
type input "286"
click at [603, 254] on table "Charges Basis Equipment Type Quantity Buy Rates Sell Rates Comments Action Unit…" at bounding box center [452, 172] width 705 height 167
click at [785, 232] on md-icon "icon-plus-circle-outline green-400-fg" at bounding box center [789, 226] width 9 height 9
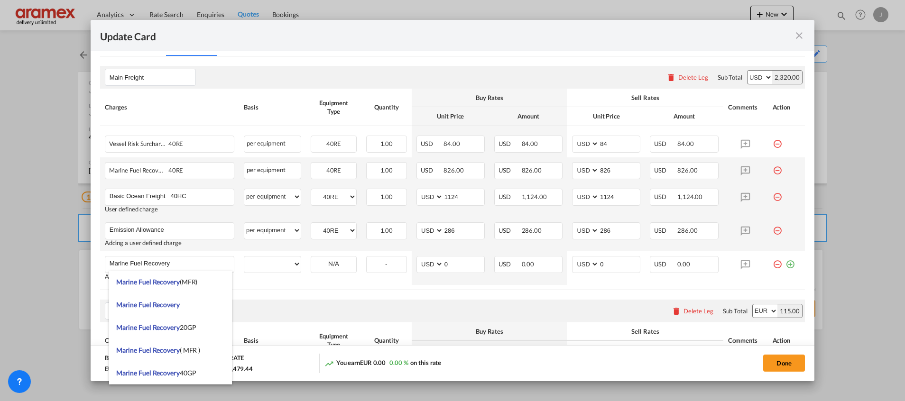
type input "Marine Fuel Recovery"
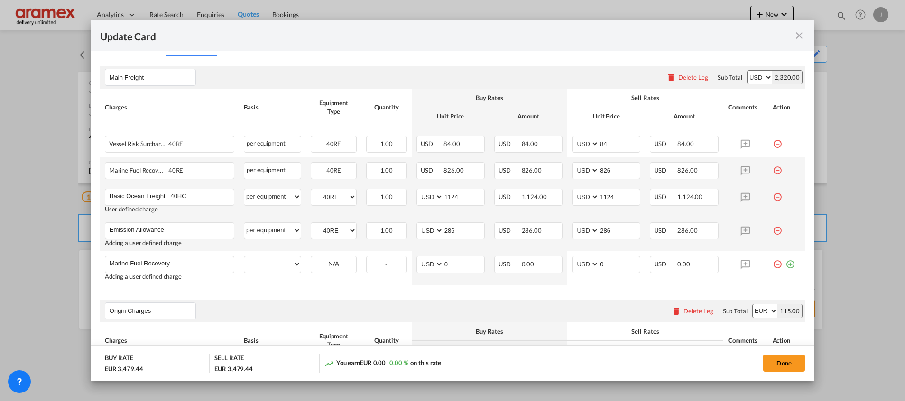
click at [772, 172] on md-icon "icon-minus-circle-outline red-400-fg" at bounding box center [776, 166] width 9 height 9
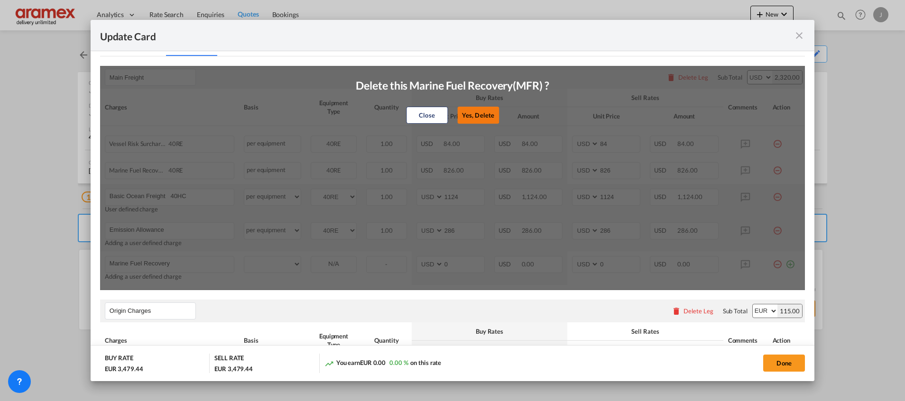
click at [471, 117] on button "Yes, Delete" at bounding box center [478, 115] width 42 height 17
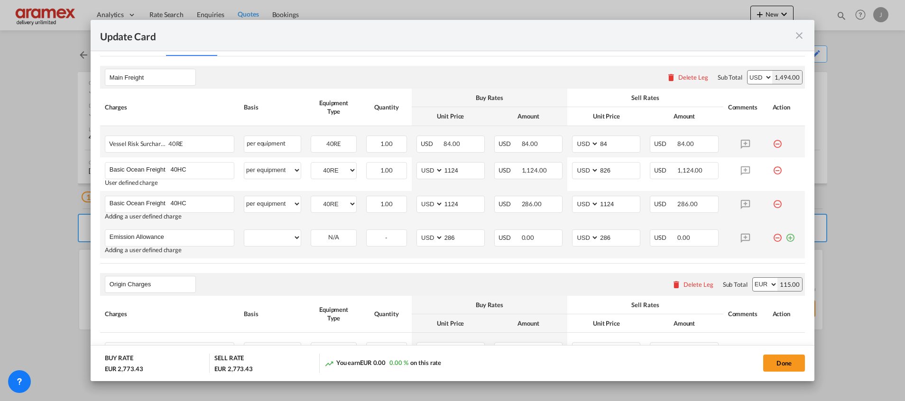
type input "1124"
type input "286"
type input "Emission Allowance"
type input "Marine Fuel Recovery"
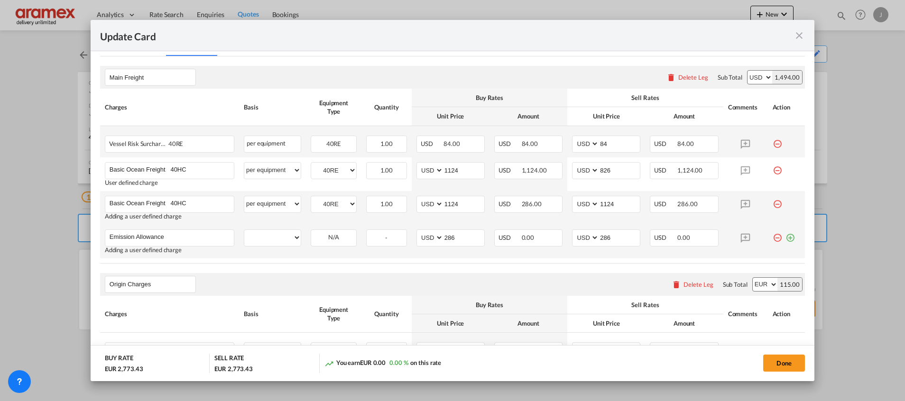
select select "? object:null ?"
type input "0"
click at [262, 235] on select "per equipment per container per B/L per shipping bill per shipment % on freight…" at bounding box center [272, 237] width 56 height 15
select select "per equipment"
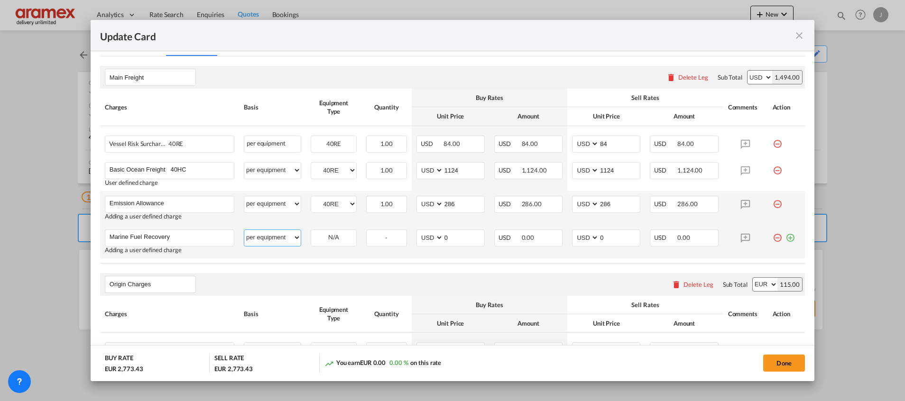
click at [244, 230] on select "per equipment per container per B/L per shipping bill per shipment % on freight…" at bounding box center [272, 237] width 56 height 15
click at [320, 237] on select "40RE" at bounding box center [333, 237] width 45 height 13
select select "40RE"
click at [311, 231] on select "40RE" at bounding box center [333, 237] width 45 height 13
drag, startPoint x: 435, startPoint y: 237, endPoint x: 424, endPoint y: 238, distance: 11.0
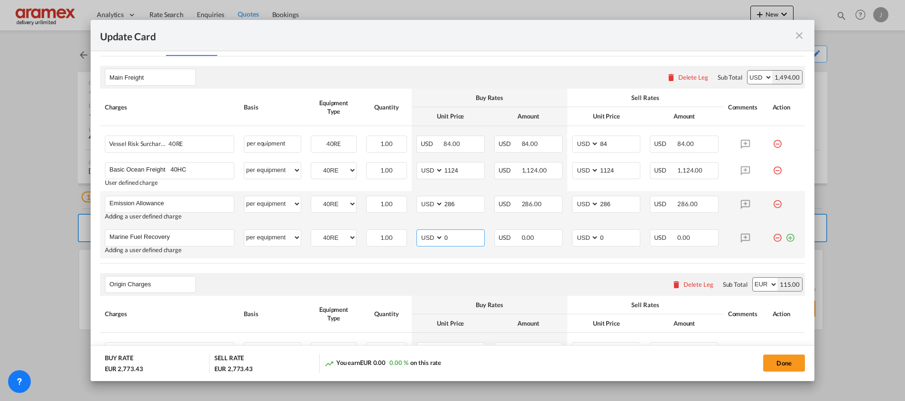
click at [424, 238] on md-input-container "AED AFN ALL AMD ANG AOA ARS AUD AWG AZN BAM BBD BDT BGN BHD BIF BMD BND BOB BRL…" at bounding box center [450, 237] width 68 height 17
type input "836"
drag, startPoint x: 398, startPoint y: 254, endPoint x: 405, endPoint y: 257, distance: 8.5
click at [398, 254] on td "1.00 Please Enter Invalid Input" at bounding box center [386, 242] width 50 height 34
click at [450, 237] on input "836" at bounding box center [463, 237] width 41 height 14
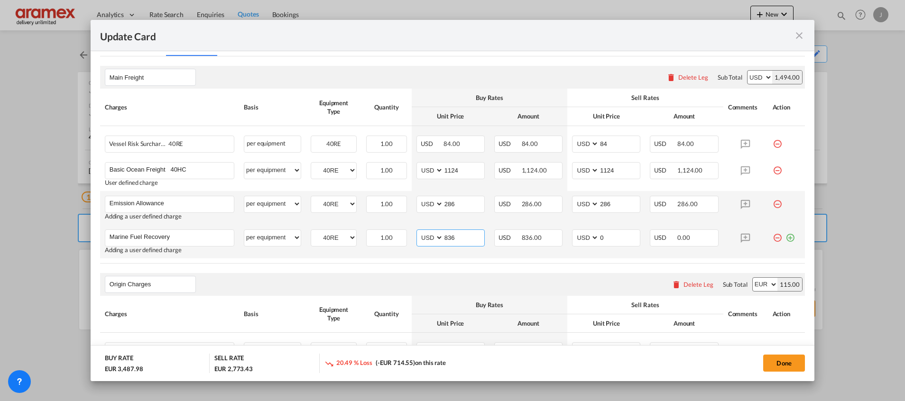
click at [450, 237] on input "836" at bounding box center [463, 237] width 41 height 14
drag, startPoint x: 610, startPoint y: 239, endPoint x: 568, endPoint y: 238, distance: 41.7
click at [572, 238] on md-input-container "AED AFN ALL AMD ANG AOA ARS AUD AWG AZN BAM BBD BDT BGN BHD BIF BMD BND BOB BRL…" at bounding box center [606, 237] width 68 height 17
paste input "836"
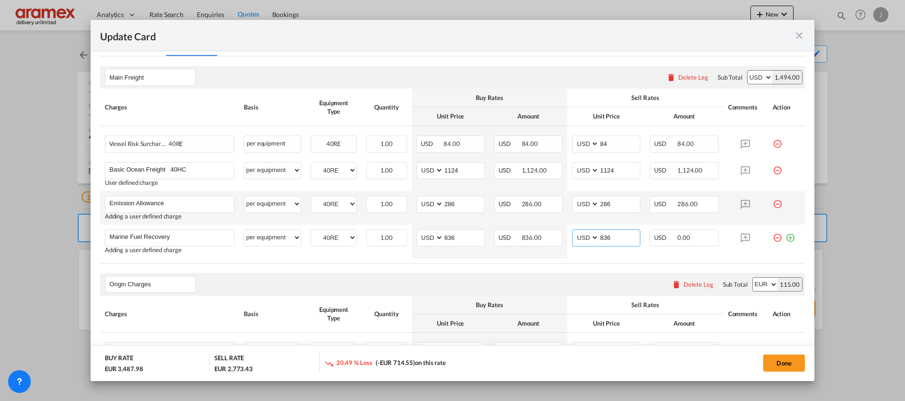
type input "836"
click at [549, 270] on rate-modification "Main Freight Please enter leg name Leg Name Already Exists Delete Leg Sub Total…" at bounding box center [452, 403] width 705 height 694
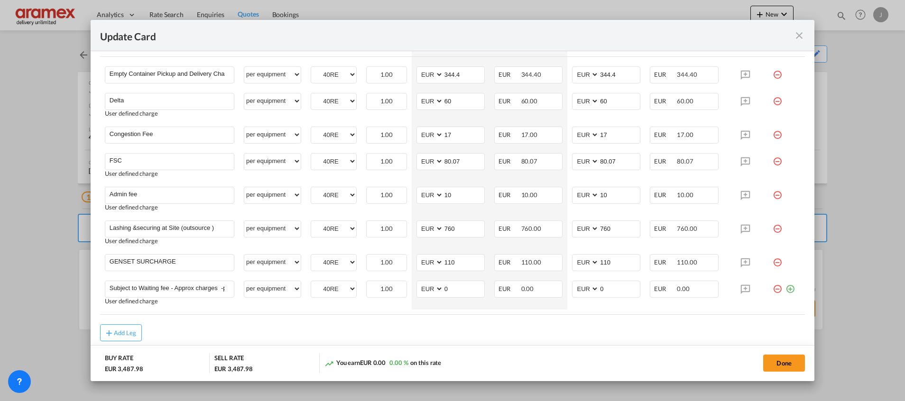
scroll to position [680, 0]
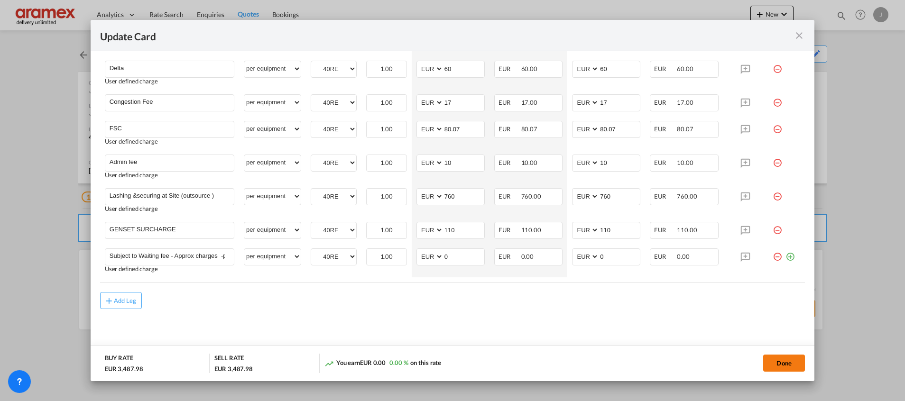
click at [778, 358] on button "Done" at bounding box center [784, 363] width 42 height 17
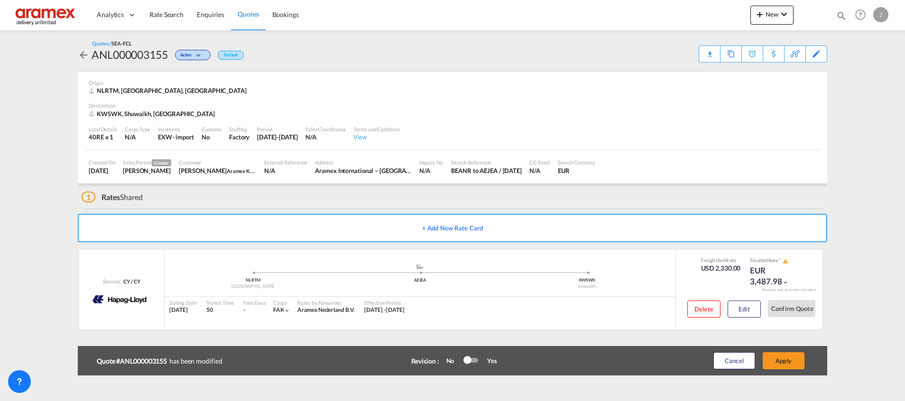
click at [778, 358] on button "Apply" at bounding box center [783, 360] width 42 height 17
